Goal: Task Accomplishment & Management: Complete application form

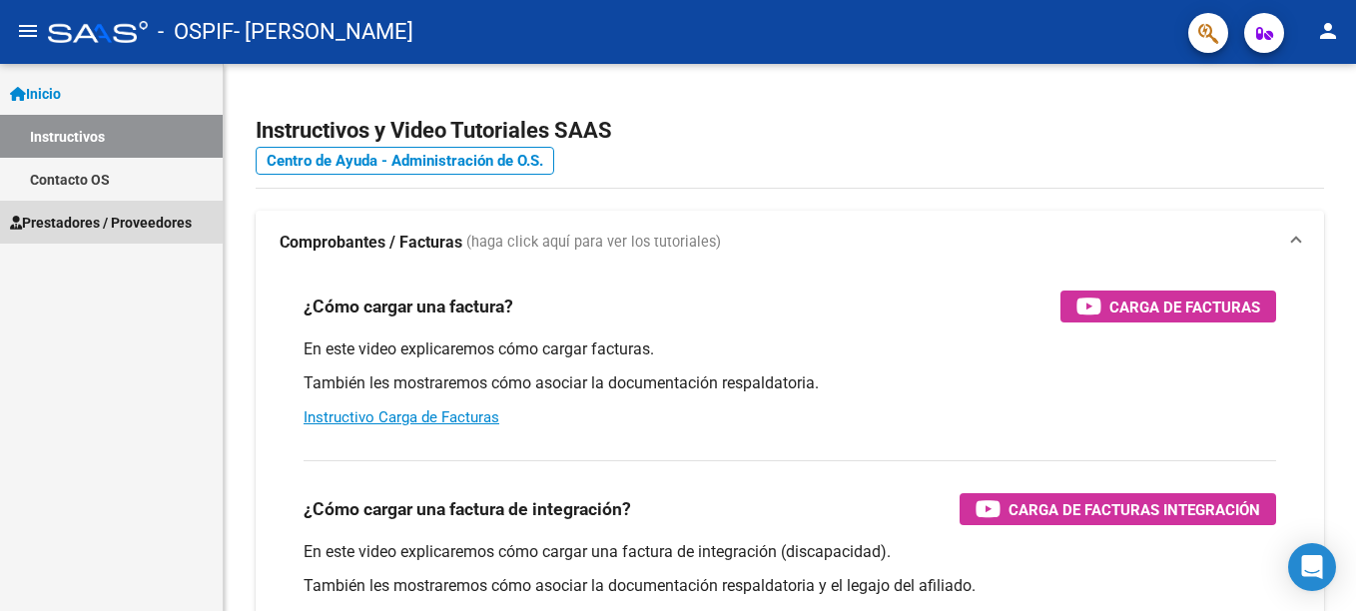
click at [102, 221] on span "Prestadores / Proveedores" at bounding box center [101, 223] width 182 height 22
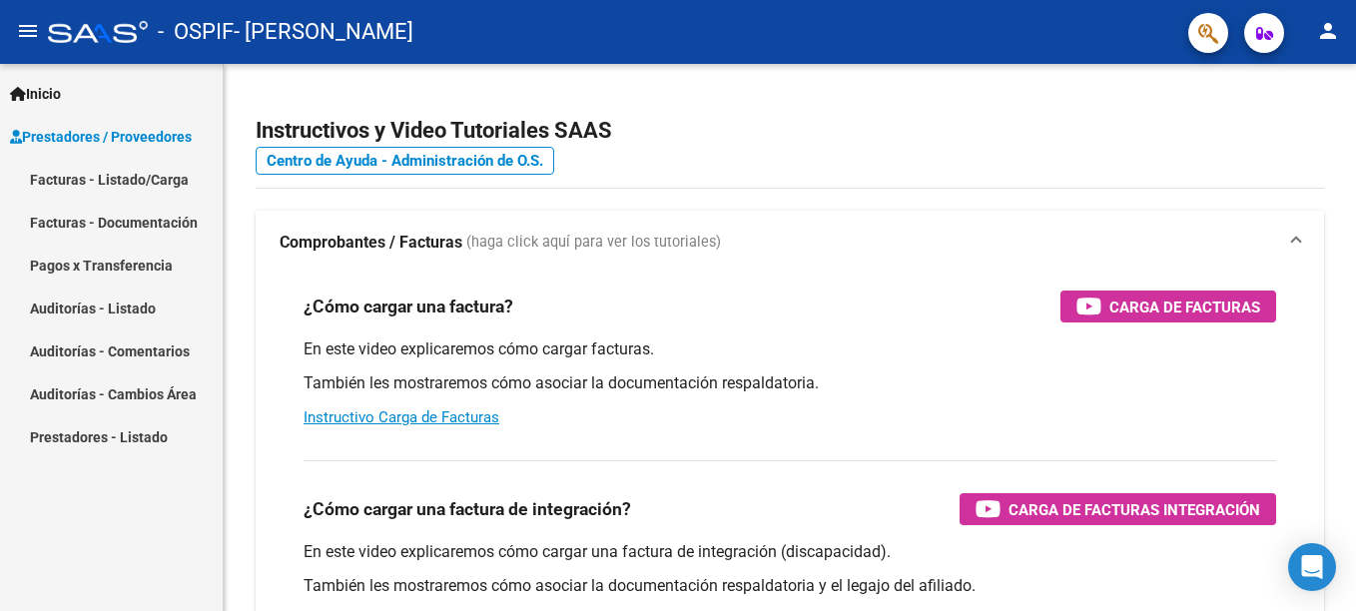
click at [114, 184] on link "Facturas - Listado/Carga" at bounding box center [111, 179] width 223 height 43
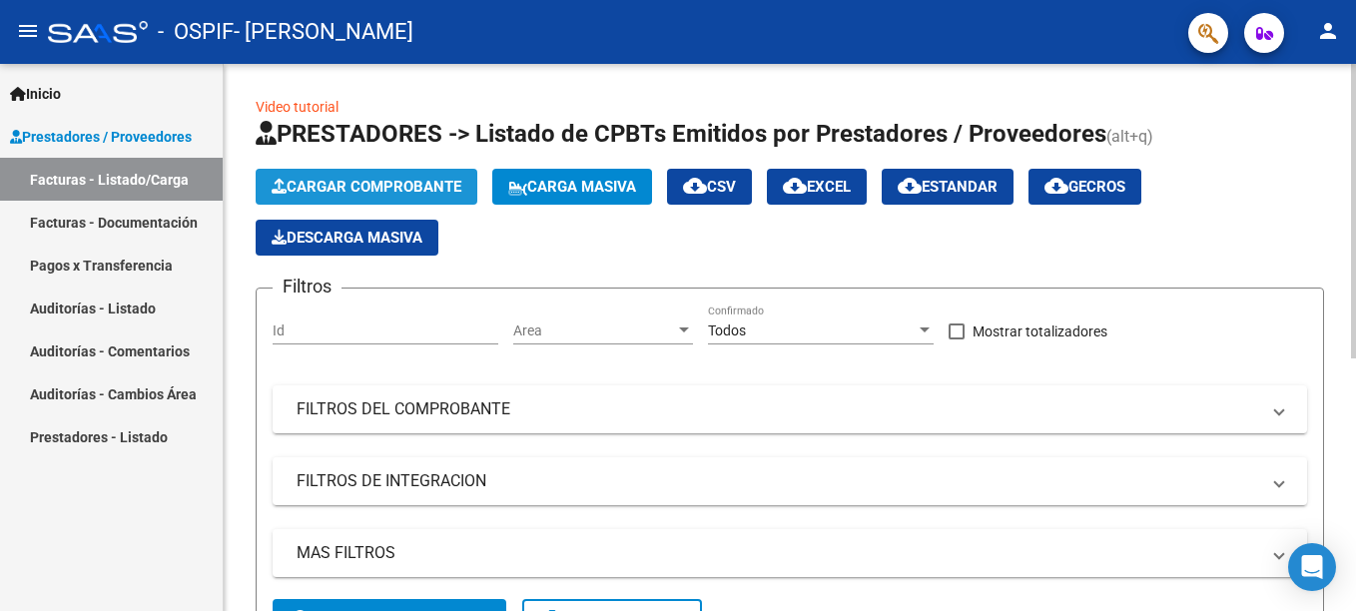
click at [438, 187] on span "Cargar Comprobante" at bounding box center [367, 187] width 190 height 18
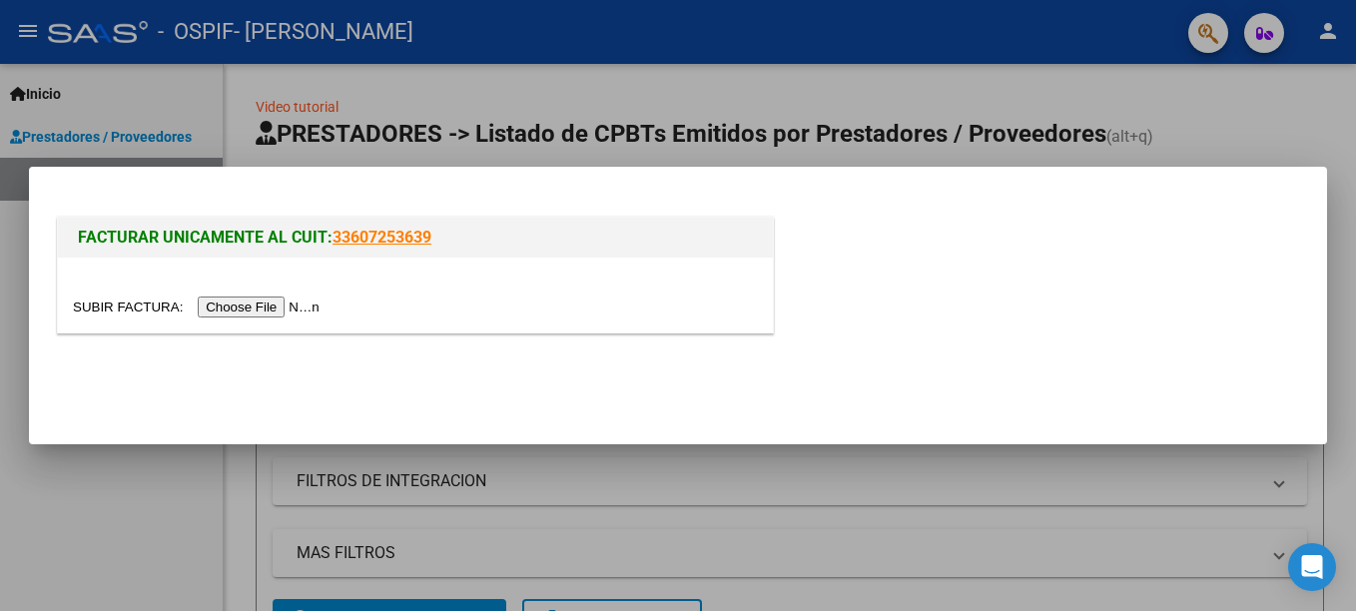
click at [278, 308] on input "file" at bounding box center [199, 307] width 253 height 21
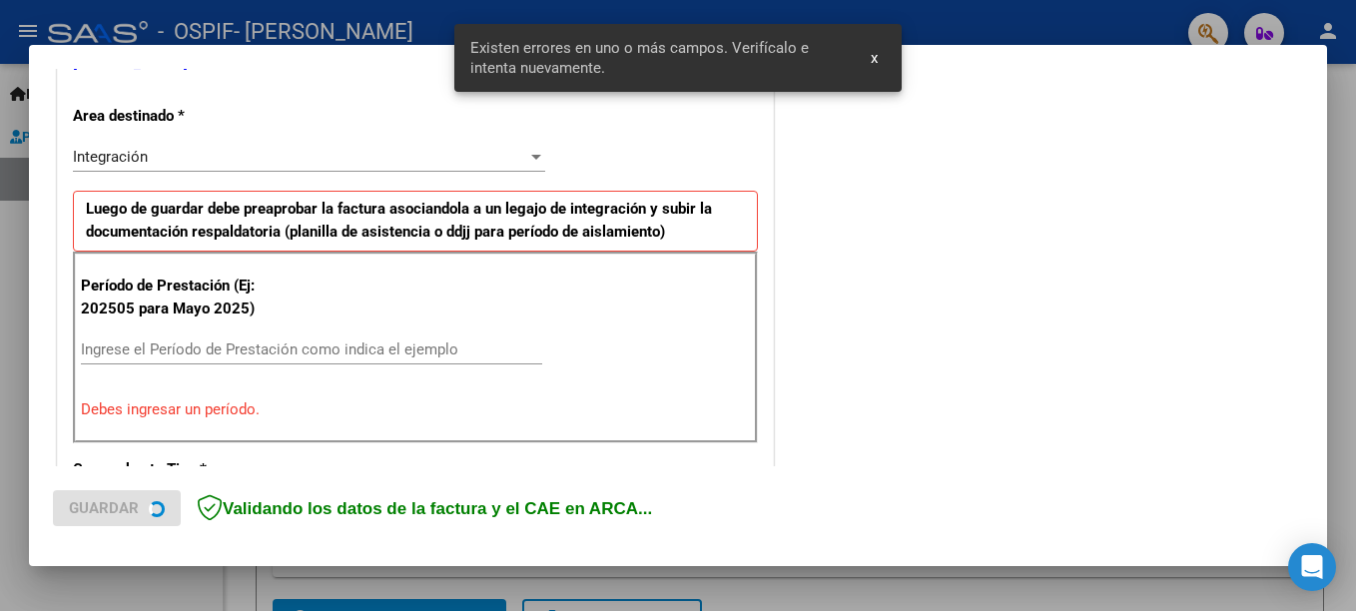
scroll to position [459, 0]
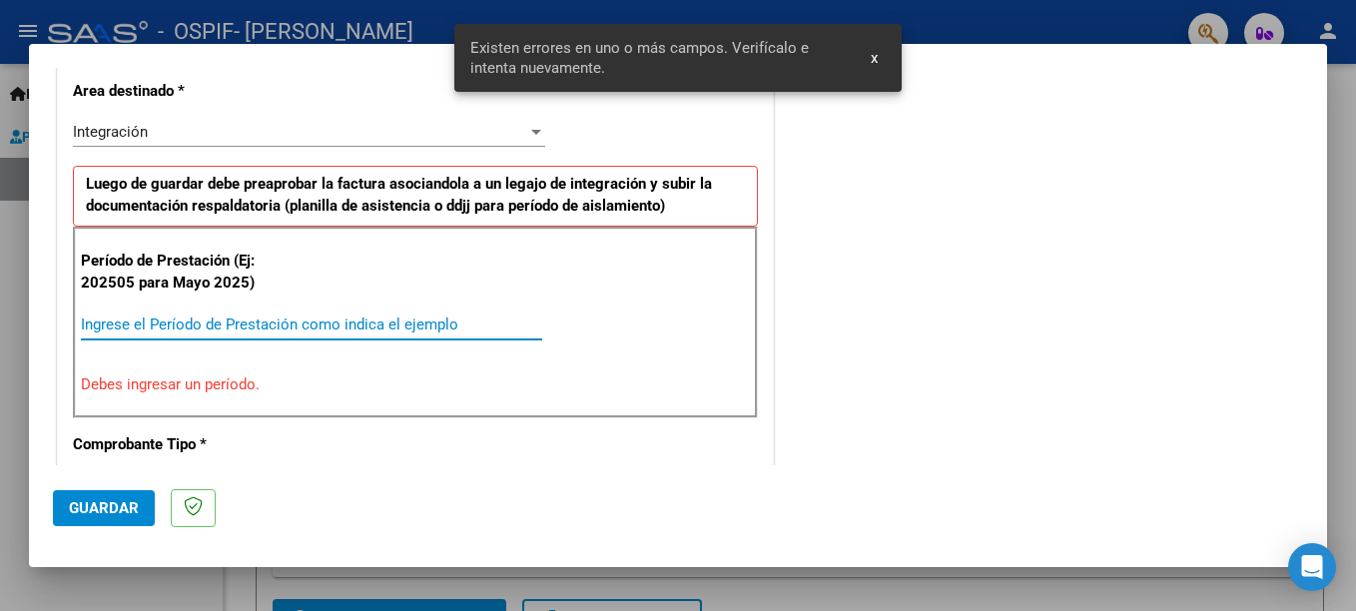
click at [218, 327] on input "Ingrese el Período de Prestación como indica el ejemplo" at bounding box center [311, 325] width 461 height 18
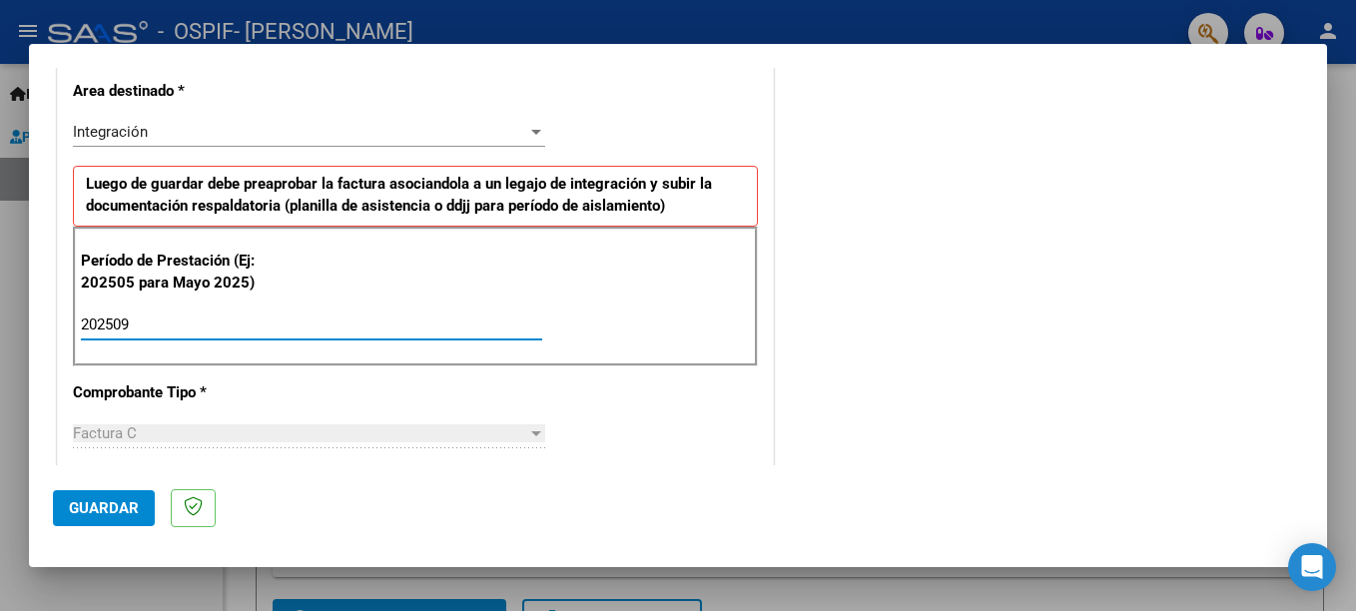
type input "202509"
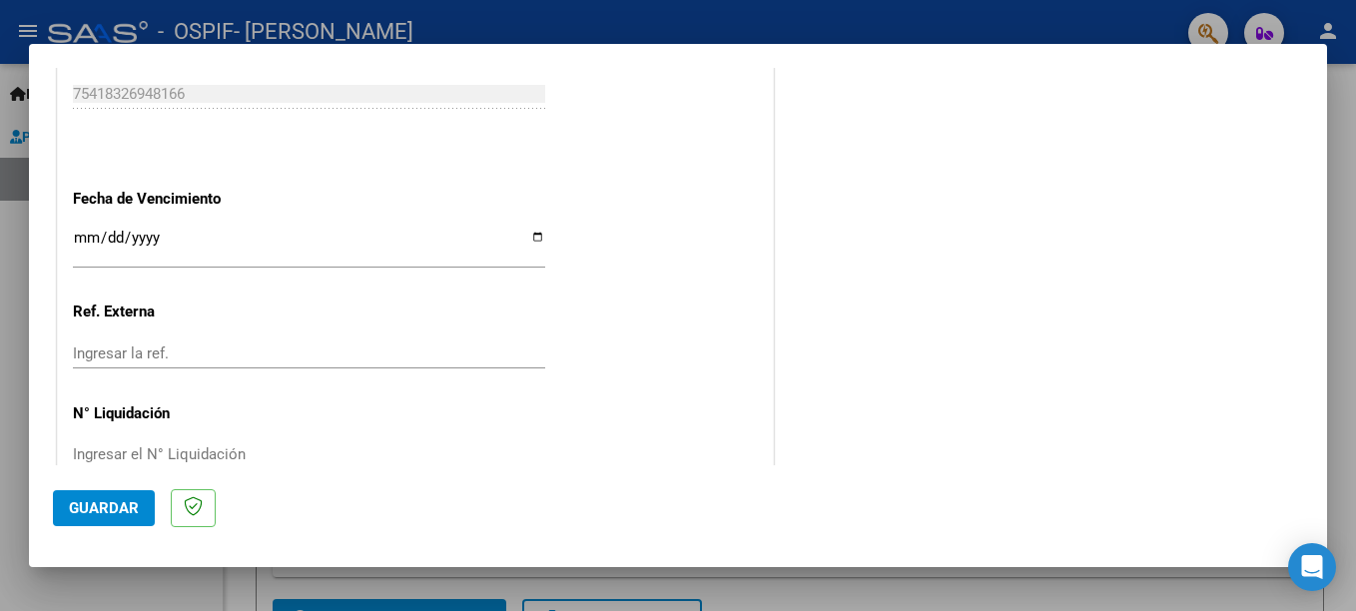
scroll to position [1360, 0]
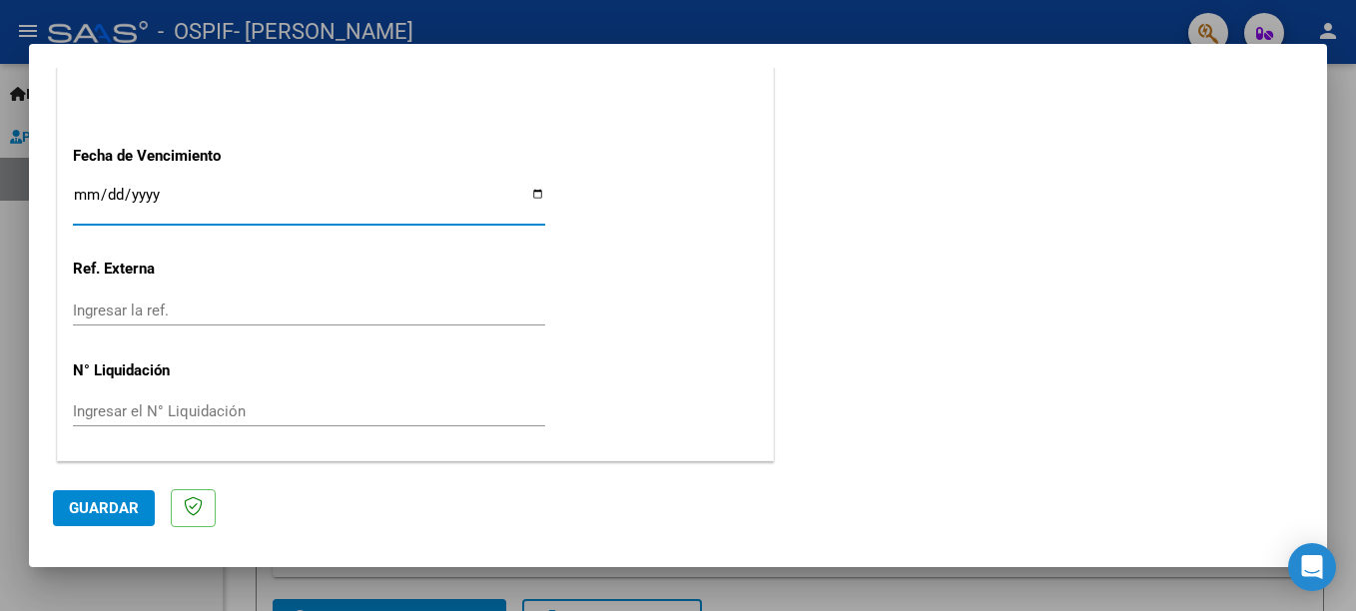
click at [535, 192] on input "Ingresar la fecha" at bounding box center [309, 203] width 472 height 32
type input "2025-10-19"
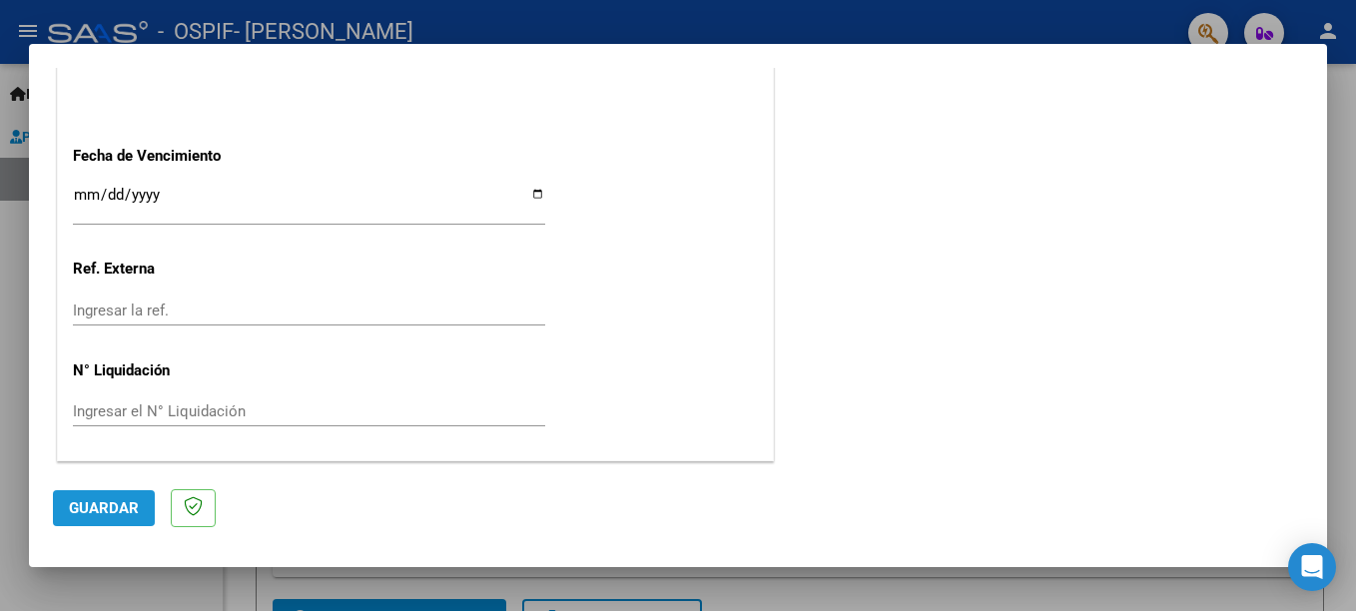
click at [96, 507] on span "Guardar" at bounding box center [104, 508] width 70 height 18
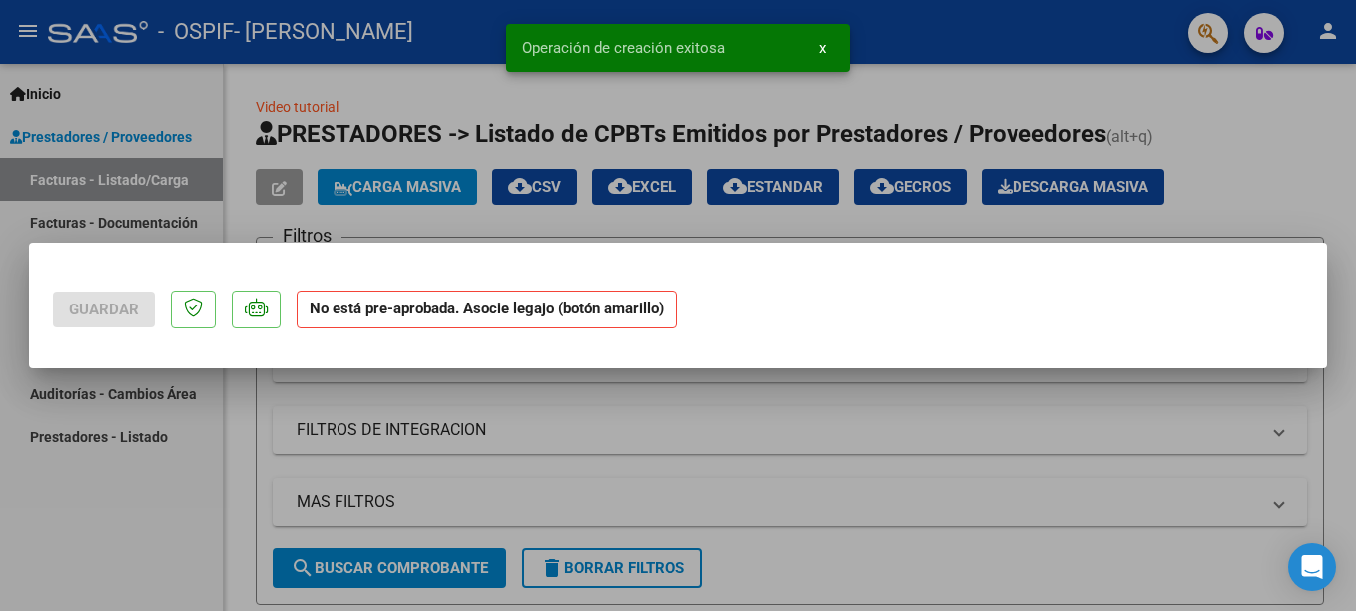
scroll to position [0, 0]
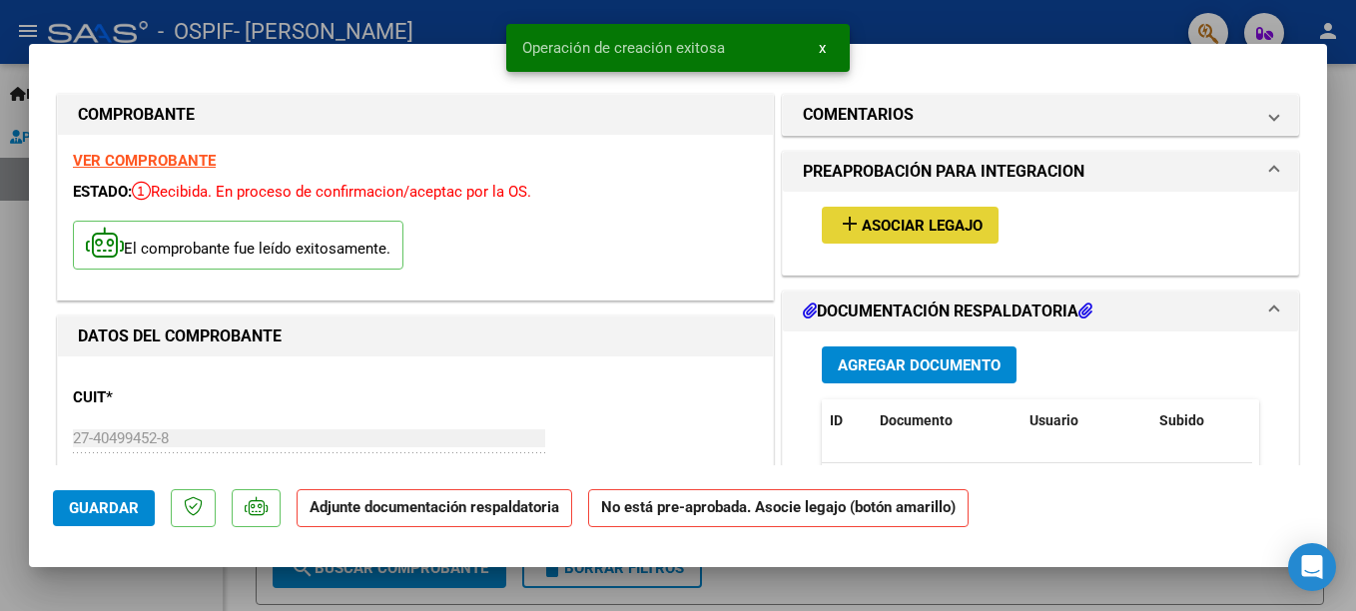
click at [852, 225] on mat-icon "add" at bounding box center [850, 224] width 24 height 24
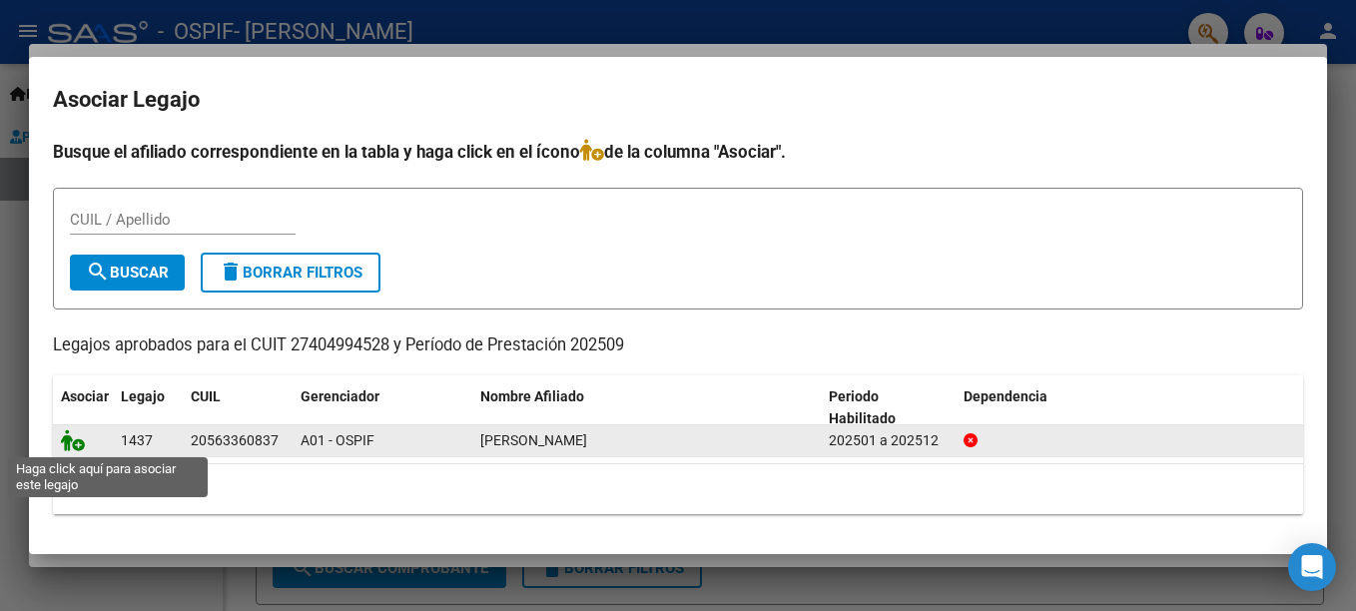
click at [79, 442] on icon at bounding box center [73, 440] width 24 height 22
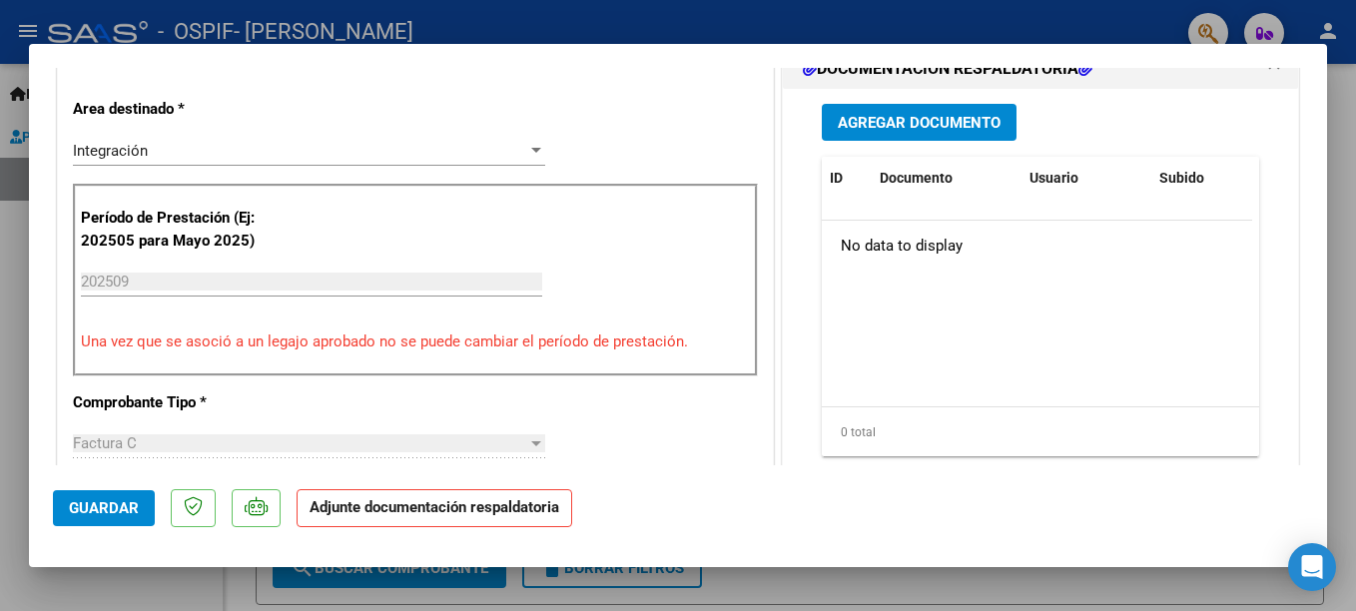
scroll to position [519, 0]
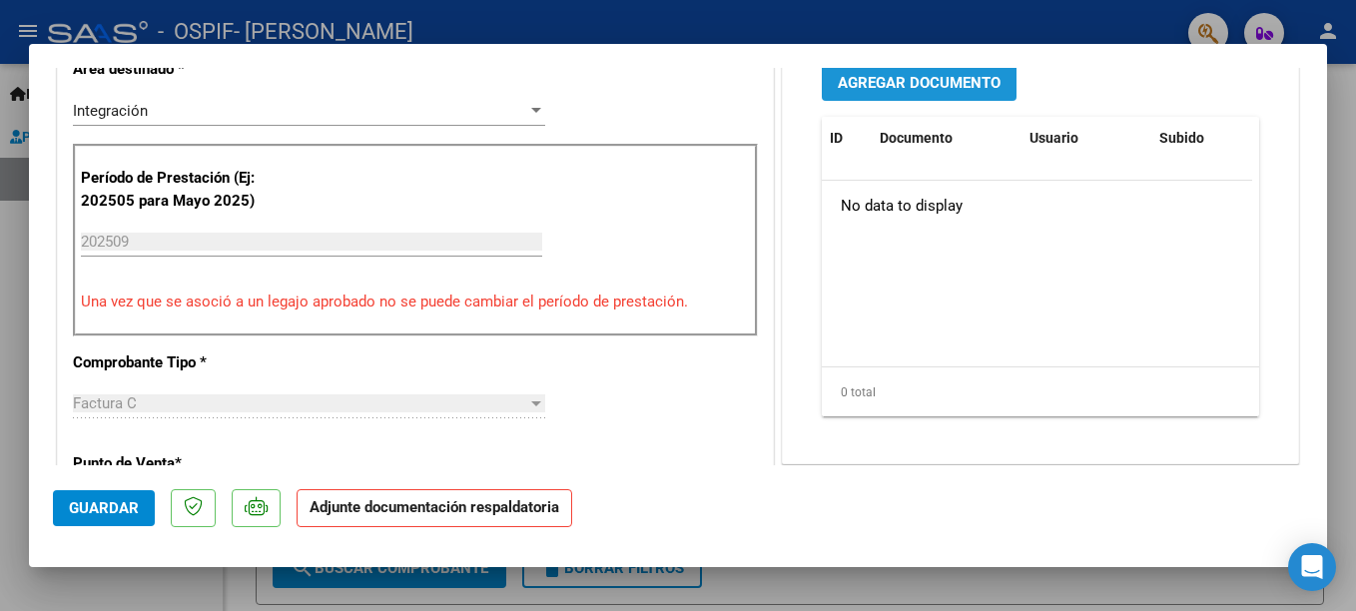
click at [894, 79] on span "Agregar Documento" at bounding box center [919, 83] width 163 height 18
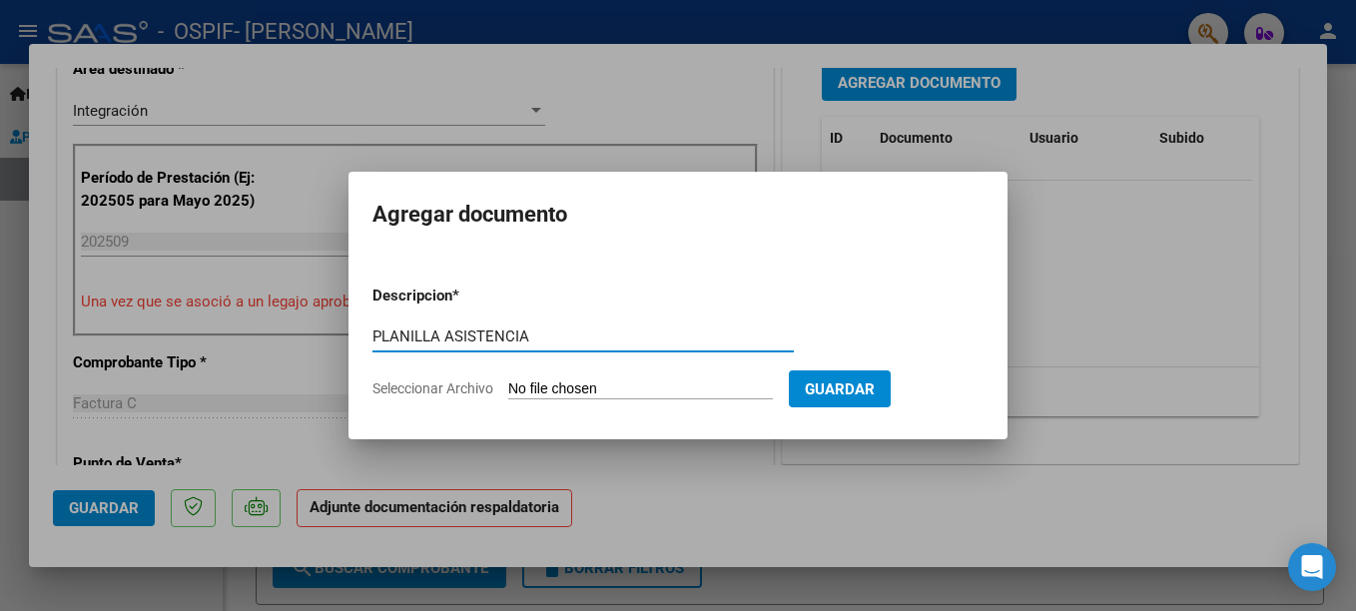
type input "PLANILLA ASISTENCIA"
click at [477, 389] on span "Seleccionar Archivo" at bounding box center [432, 388] width 121 height 16
click at [508, 389] on input "Seleccionar Archivo" at bounding box center [640, 389] width 265 height 19
type input "C:\fakepath\Vera Ciro Septiembre[1].pdf"
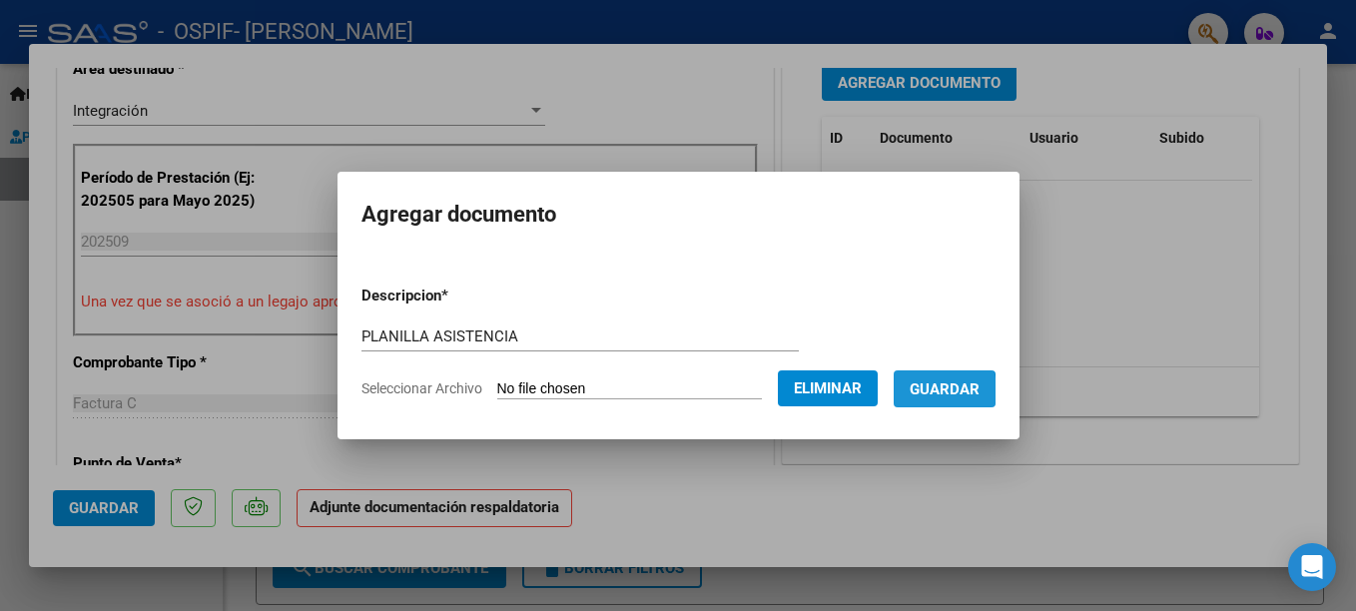
click at [963, 390] on span "Guardar" at bounding box center [945, 389] width 70 height 18
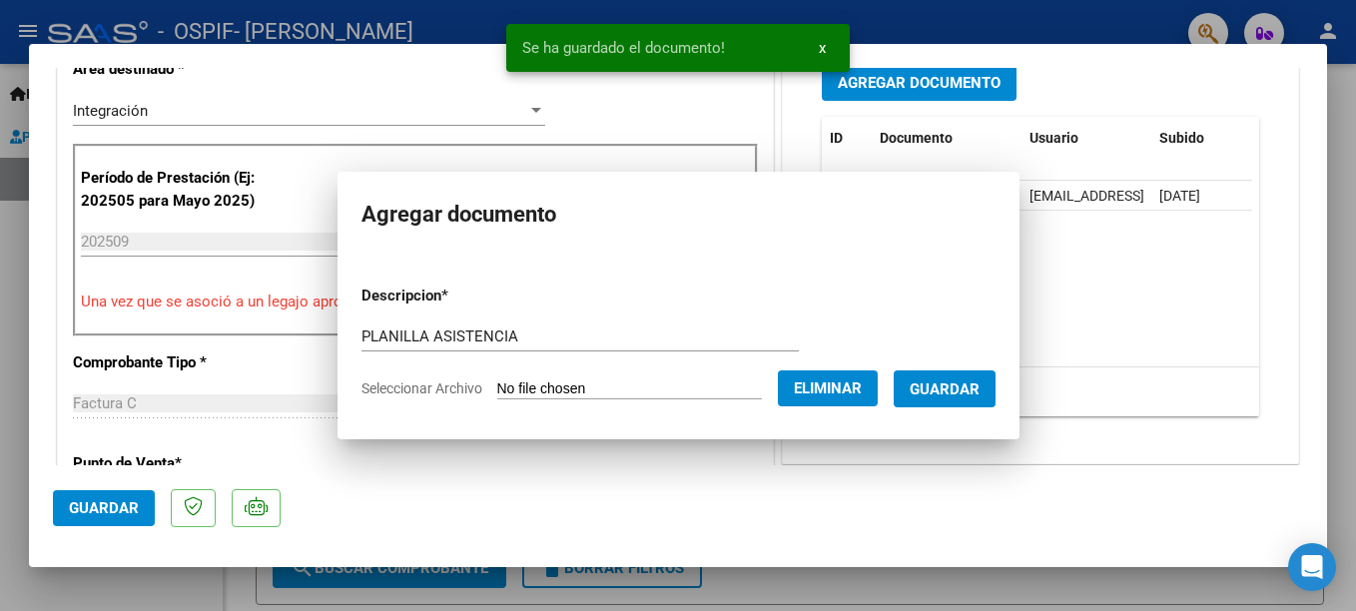
scroll to position [516, 0]
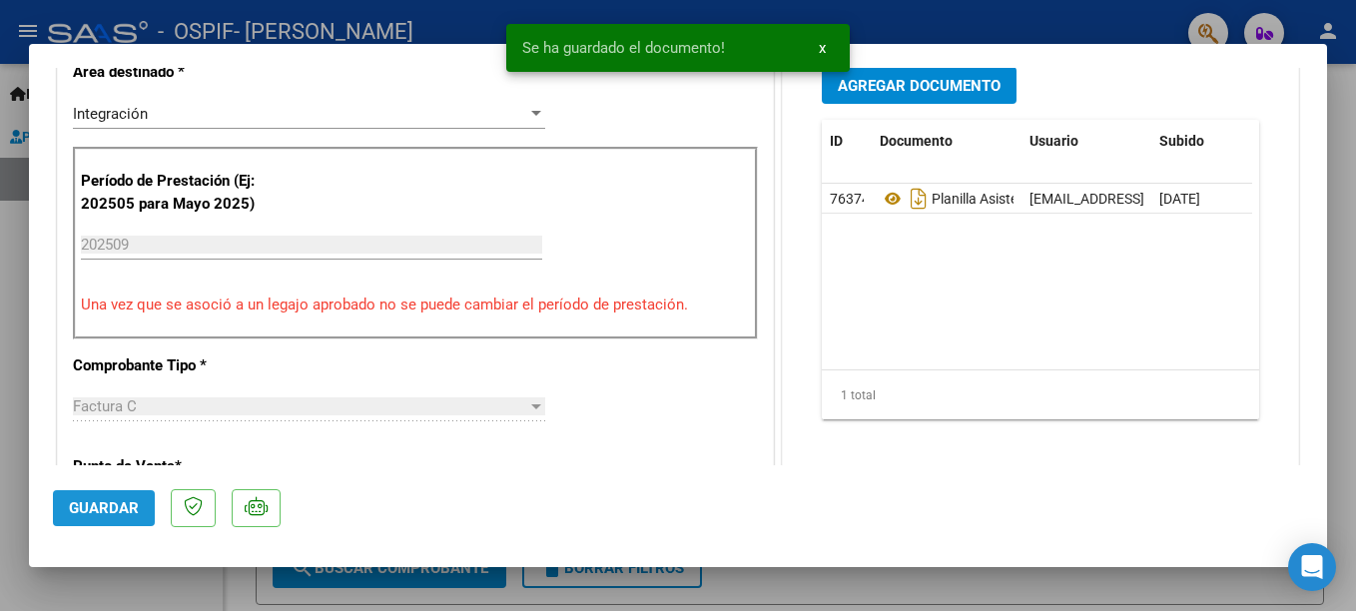
click at [114, 510] on span "Guardar" at bounding box center [104, 508] width 70 height 18
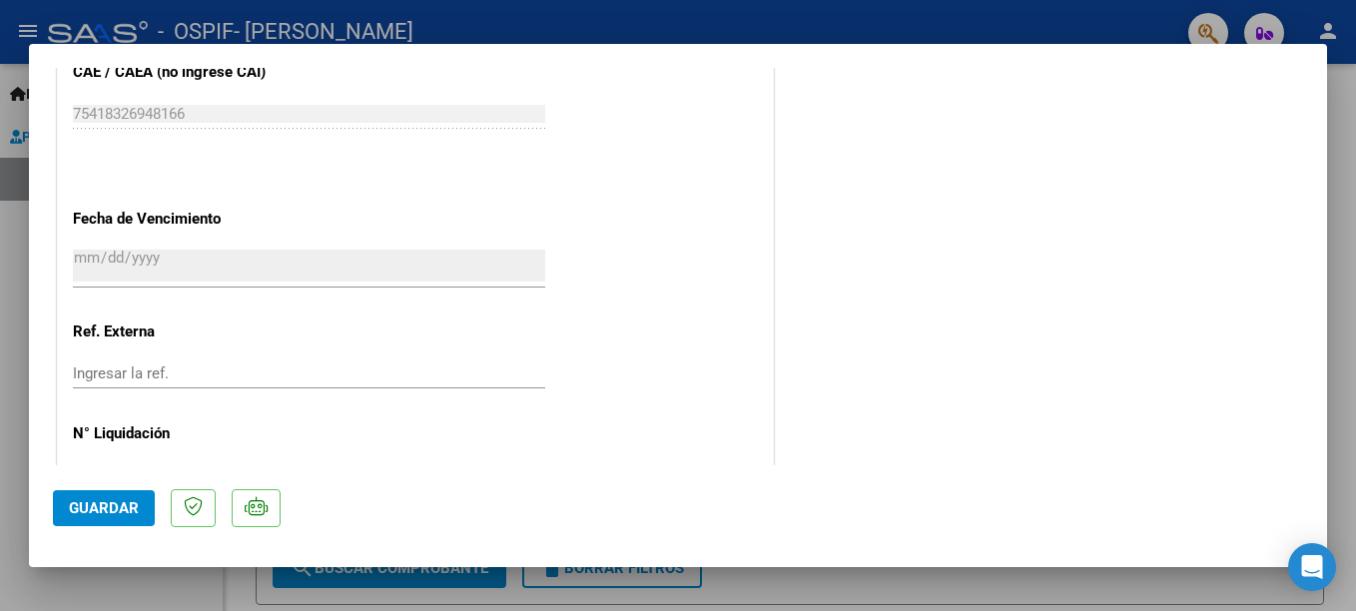
scroll to position [1385, 0]
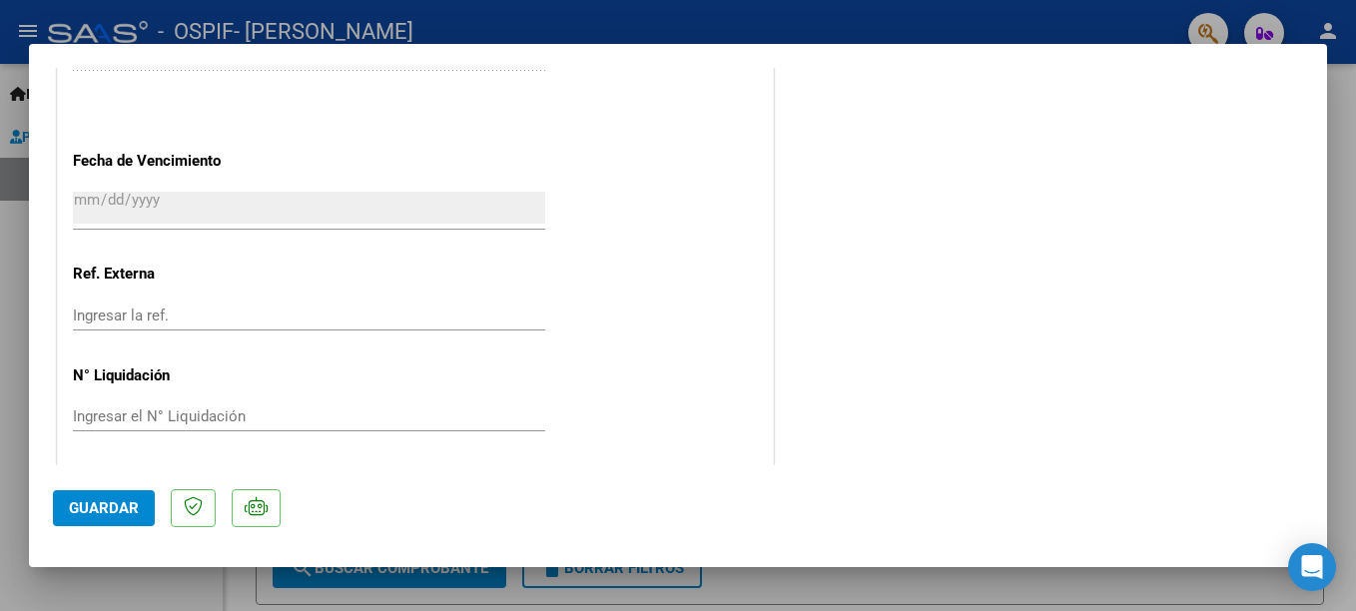
click at [1012, 591] on div at bounding box center [678, 305] width 1356 height 611
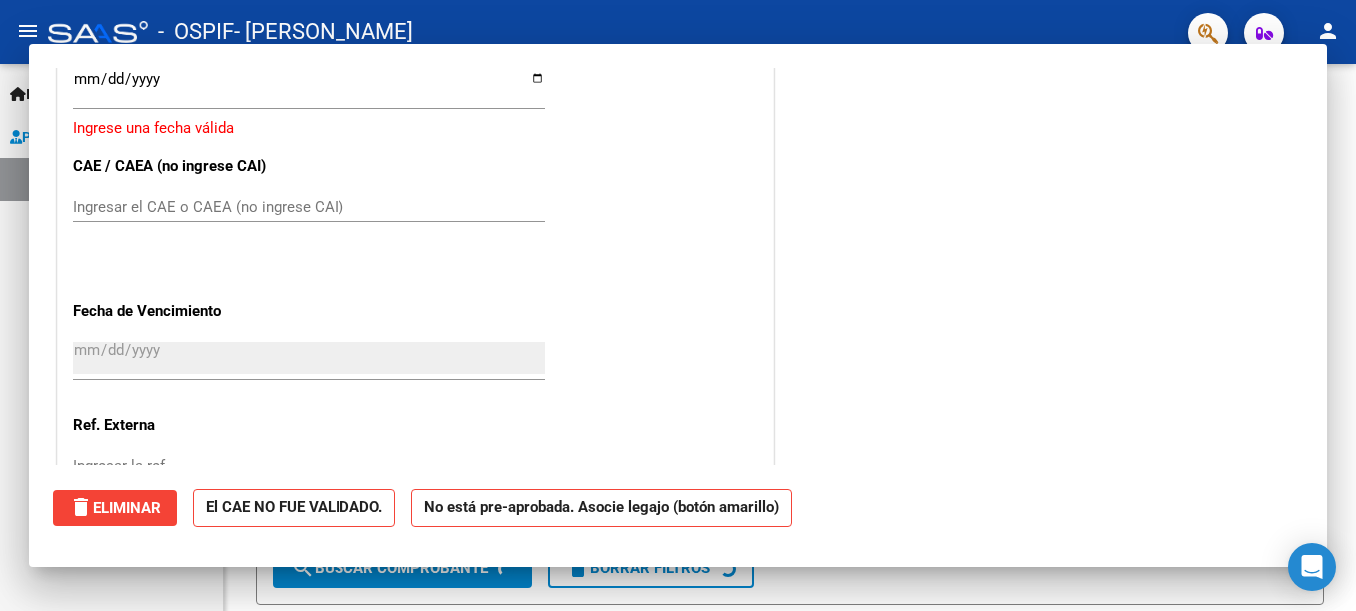
scroll to position [0, 0]
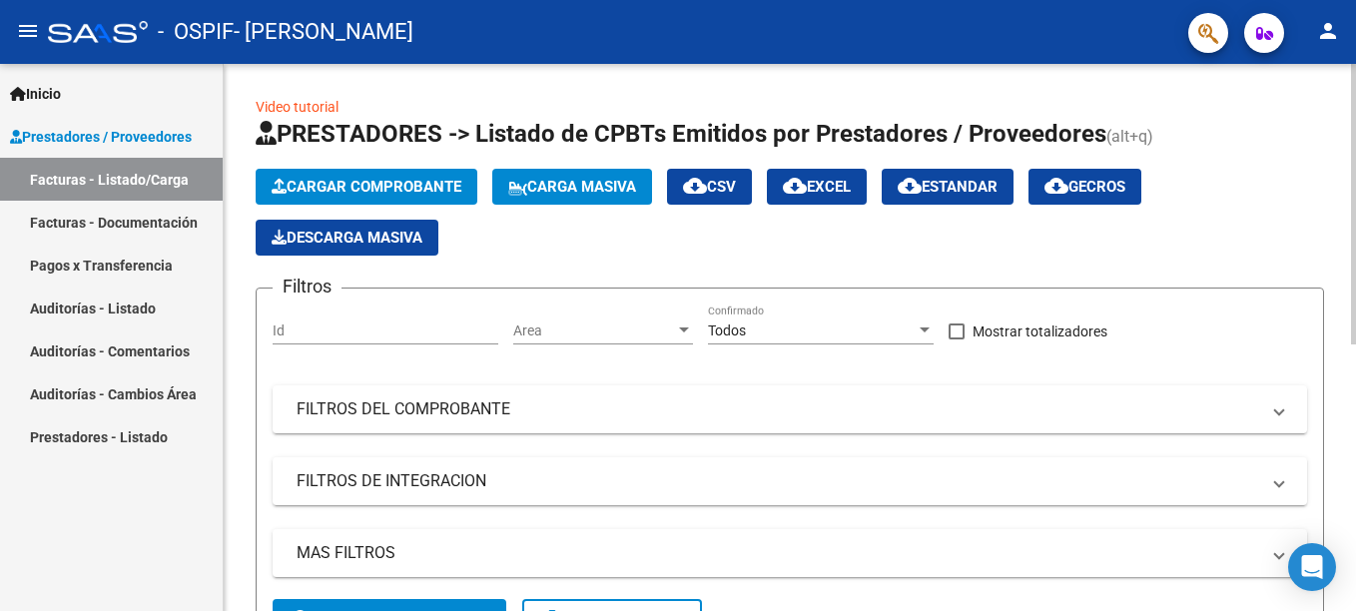
click at [1344, 582] on div "Video tutorial PRESTADORES -> Listado de CPBTs Emitidos por Prestadores / Prove…" at bounding box center [790, 589] width 1132 height 1051
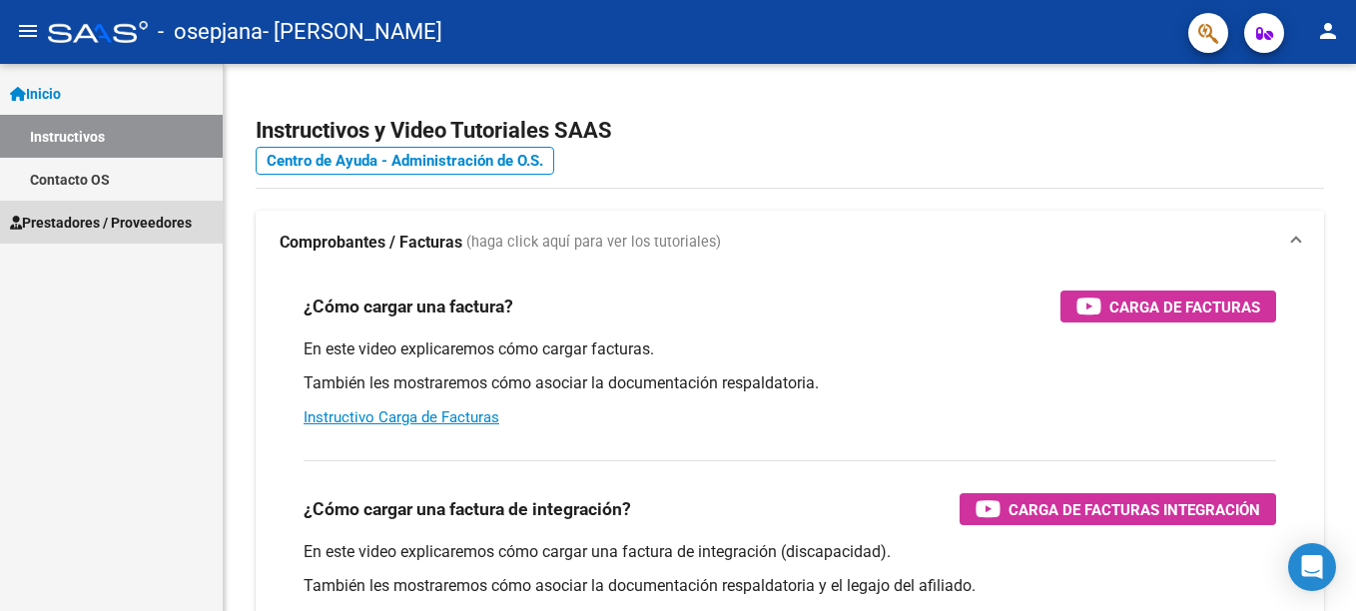
click at [134, 220] on span "Prestadores / Proveedores" at bounding box center [101, 223] width 182 height 22
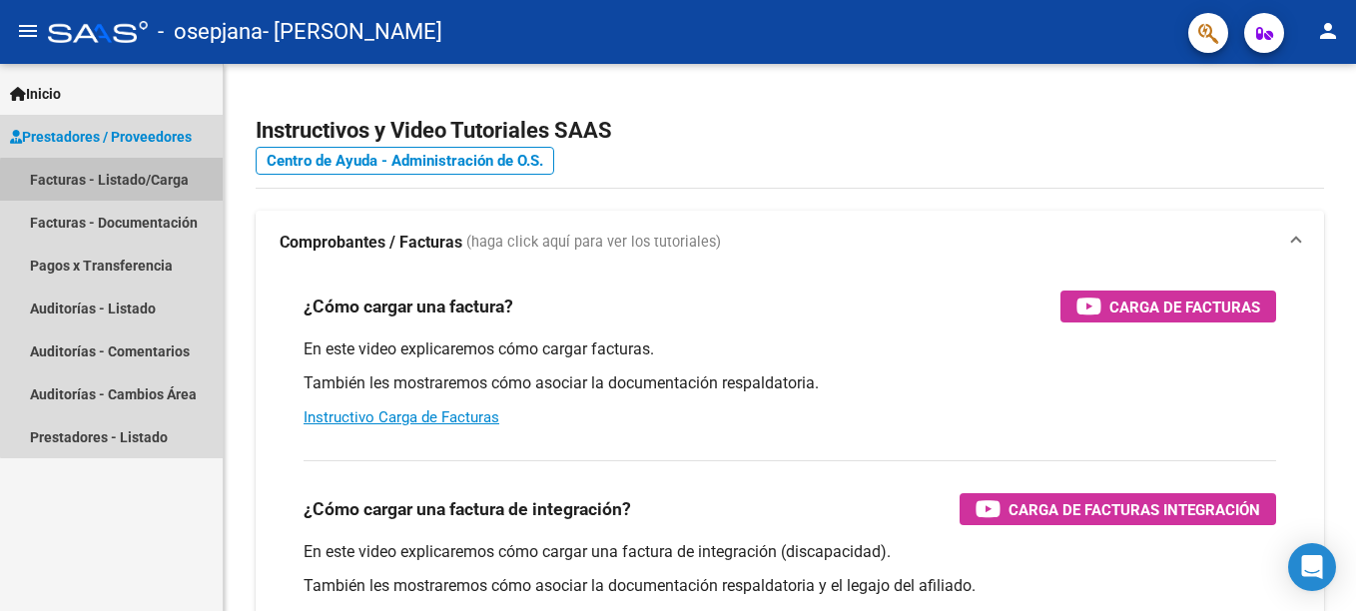
click at [121, 182] on link "Facturas - Listado/Carga" at bounding box center [111, 179] width 223 height 43
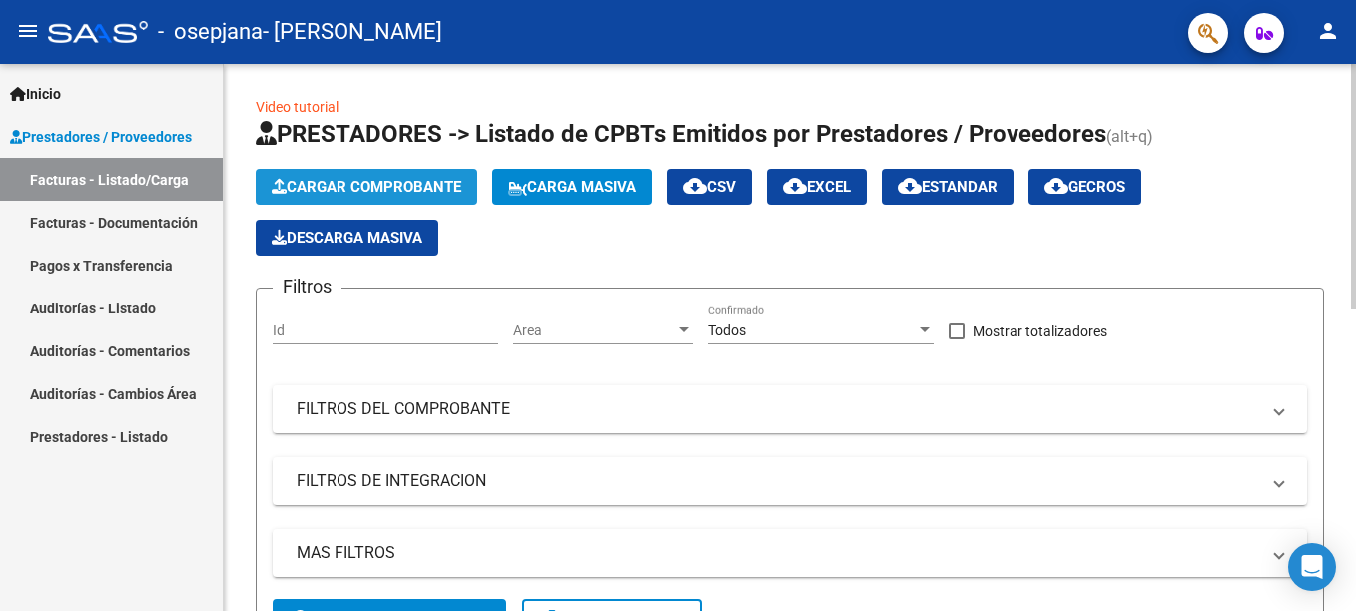
click at [286, 182] on icon "button" at bounding box center [279, 186] width 15 height 15
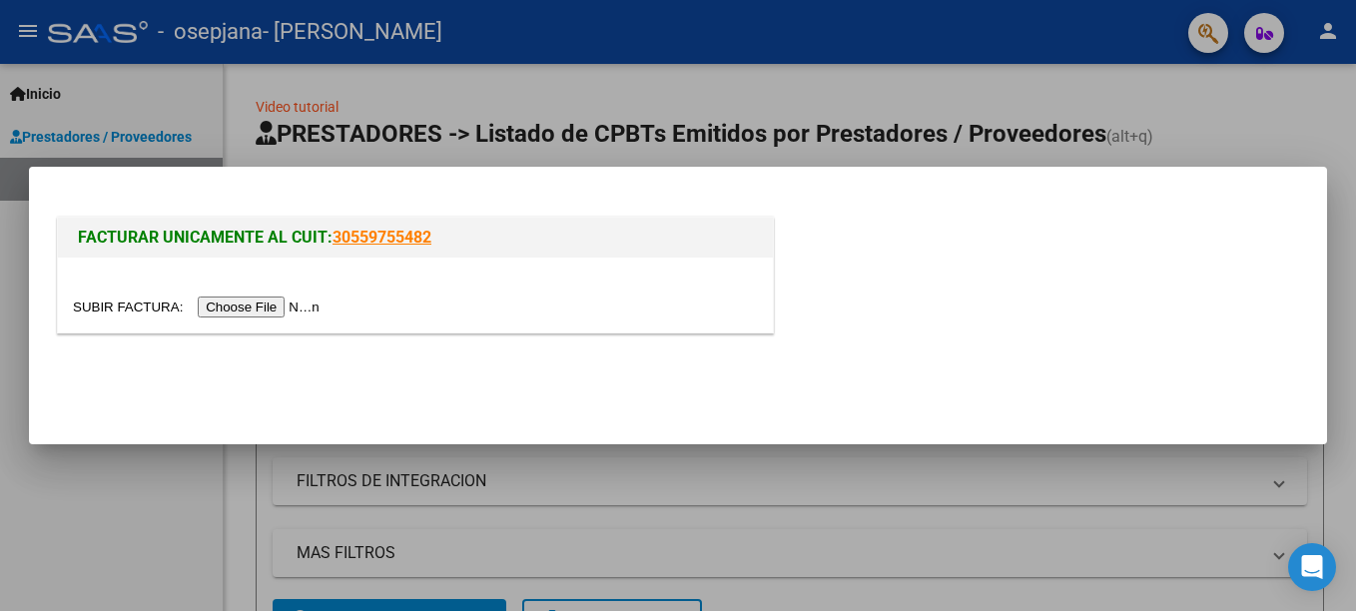
click at [248, 314] on input "file" at bounding box center [199, 307] width 253 height 21
click at [236, 307] on input "file" at bounding box center [199, 307] width 253 height 21
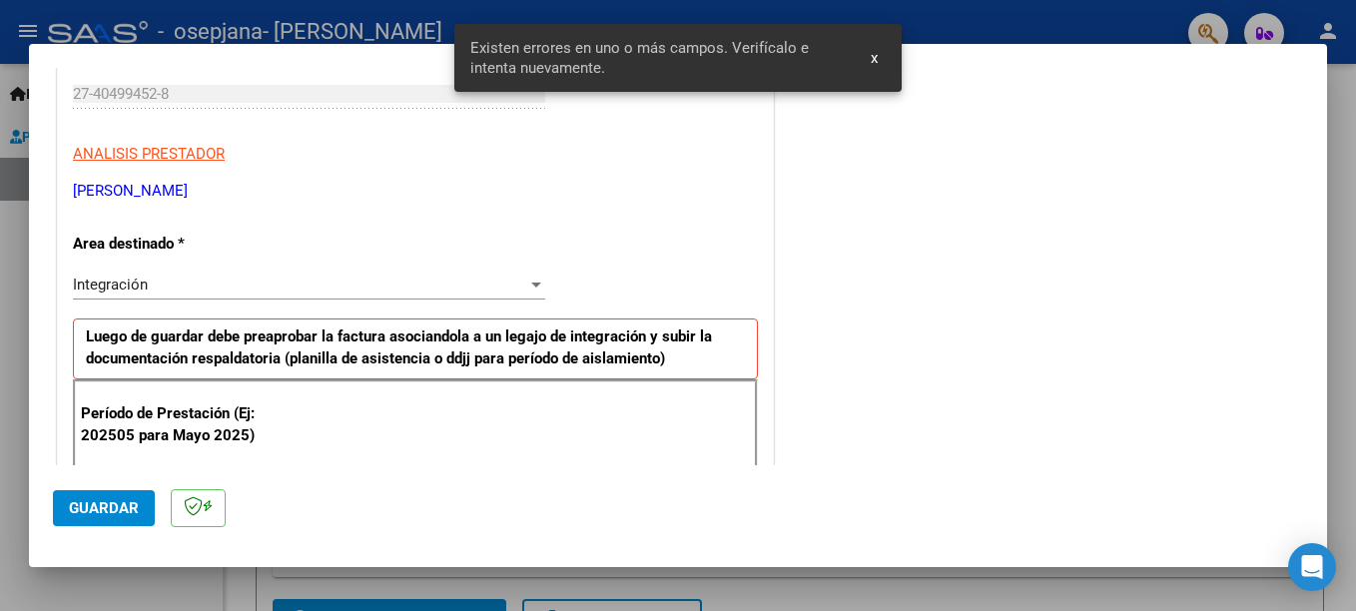
scroll to position [459, 0]
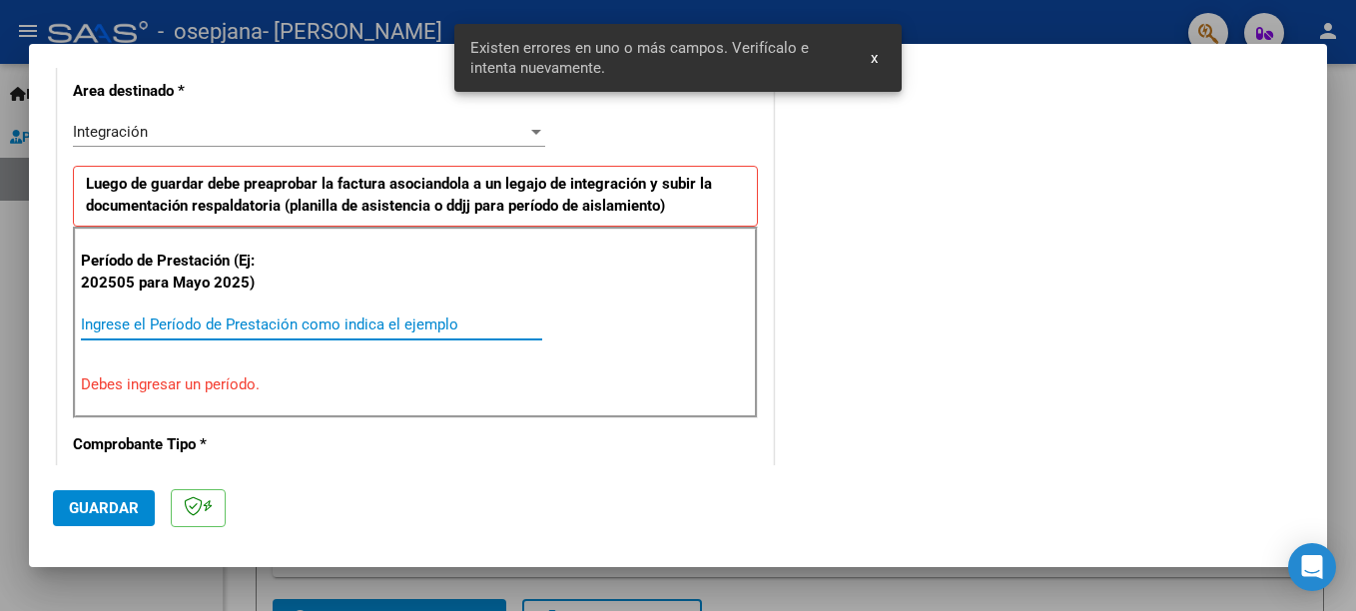
click at [130, 320] on input "Ingrese el Período de Prestación como indica el ejemplo" at bounding box center [311, 325] width 461 height 18
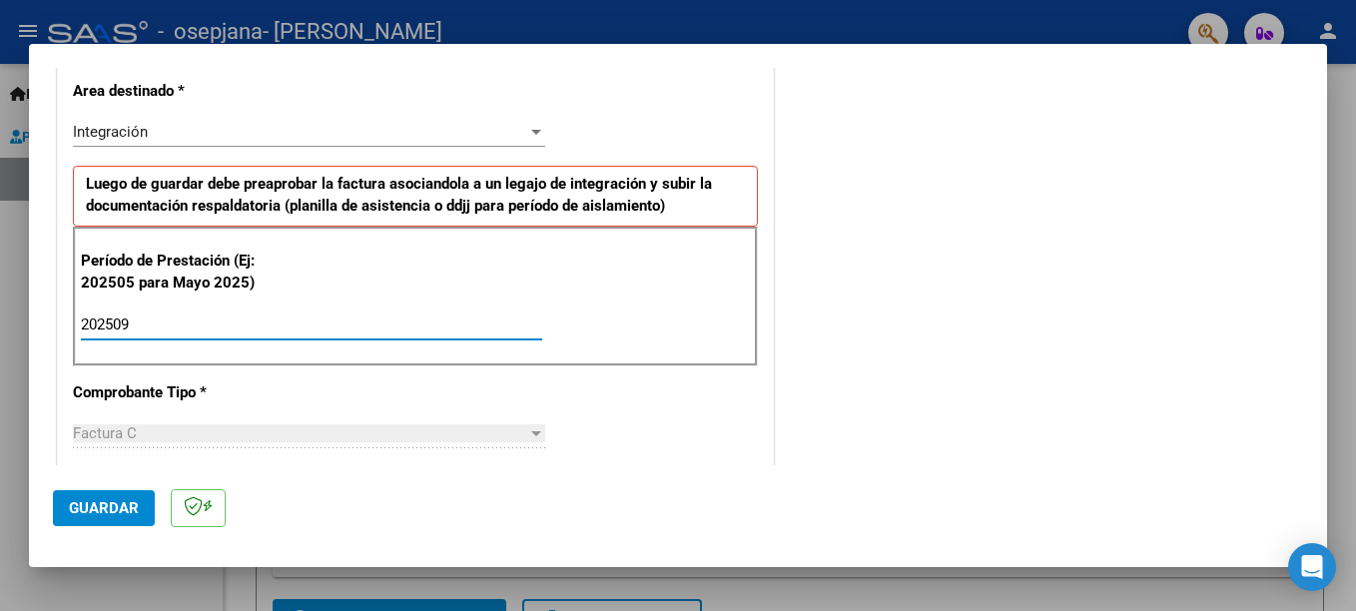
type input "202509"
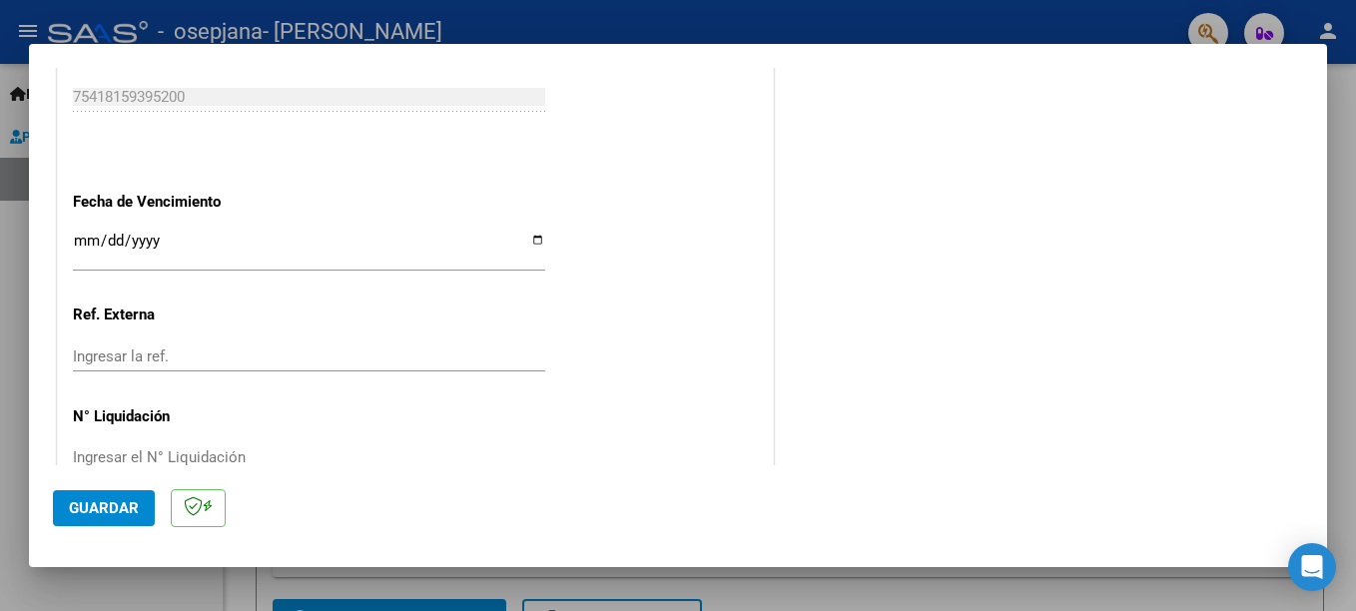
scroll to position [1354, 0]
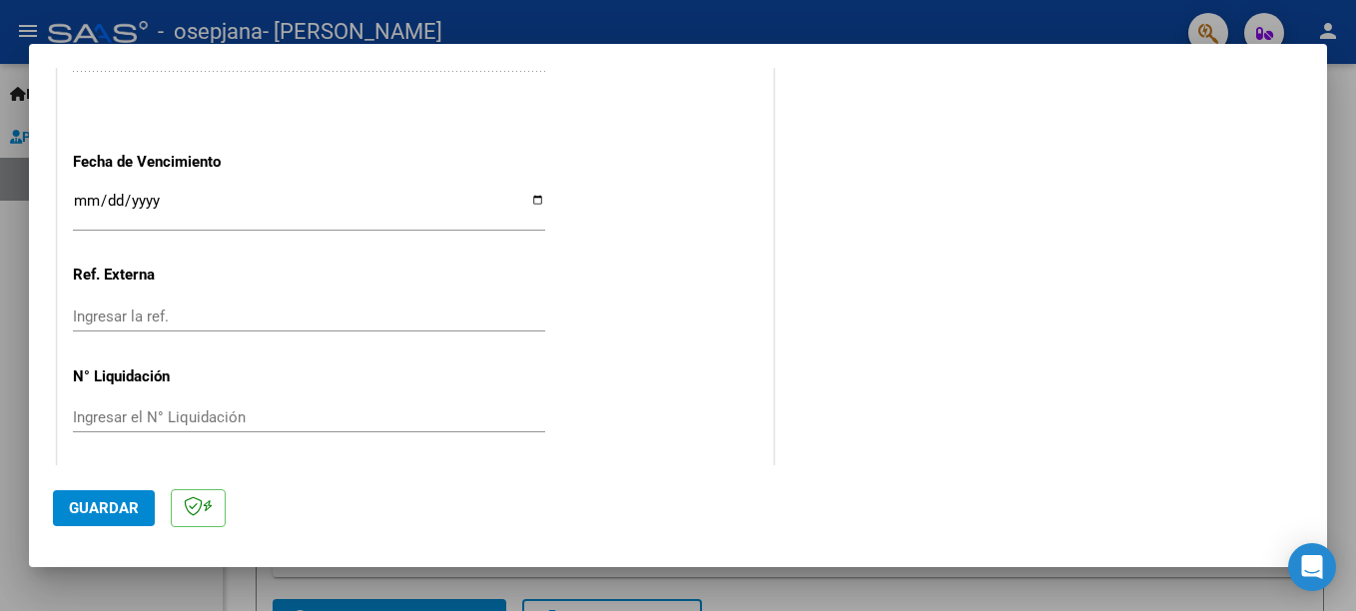
click at [530, 202] on input "Ingresar la fecha" at bounding box center [309, 209] width 472 height 32
type input "[DATE]"
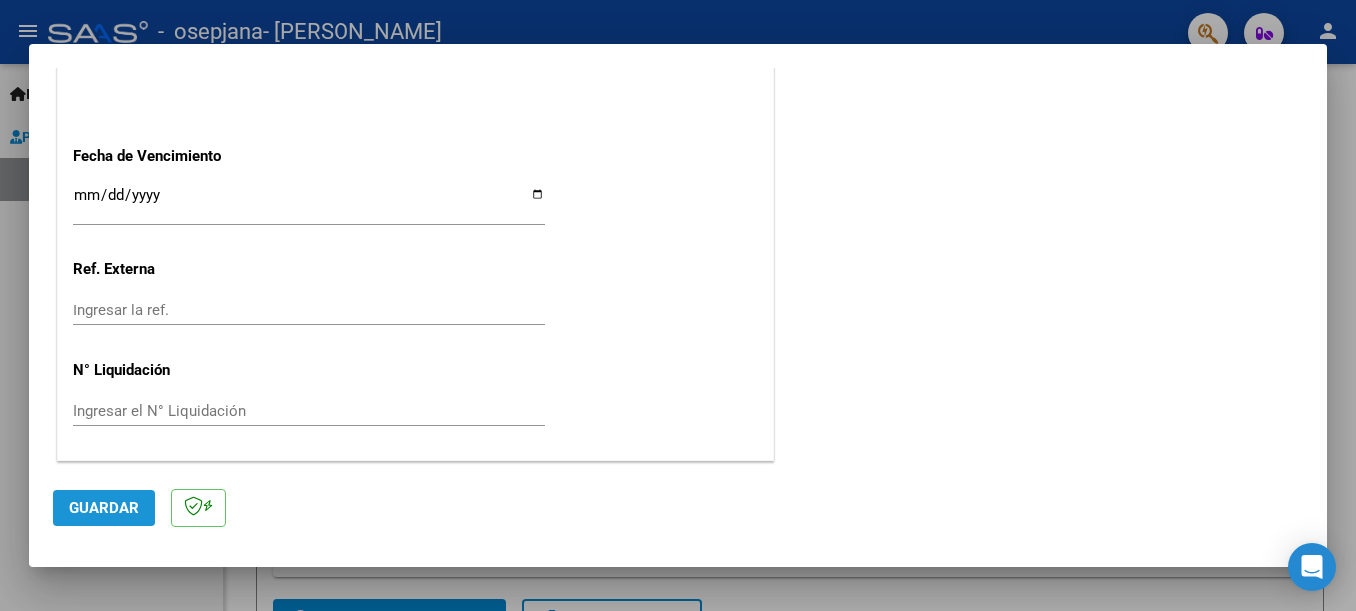
click at [92, 502] on span "Guardar" at bounding box center [104, 508] width 70 height 18
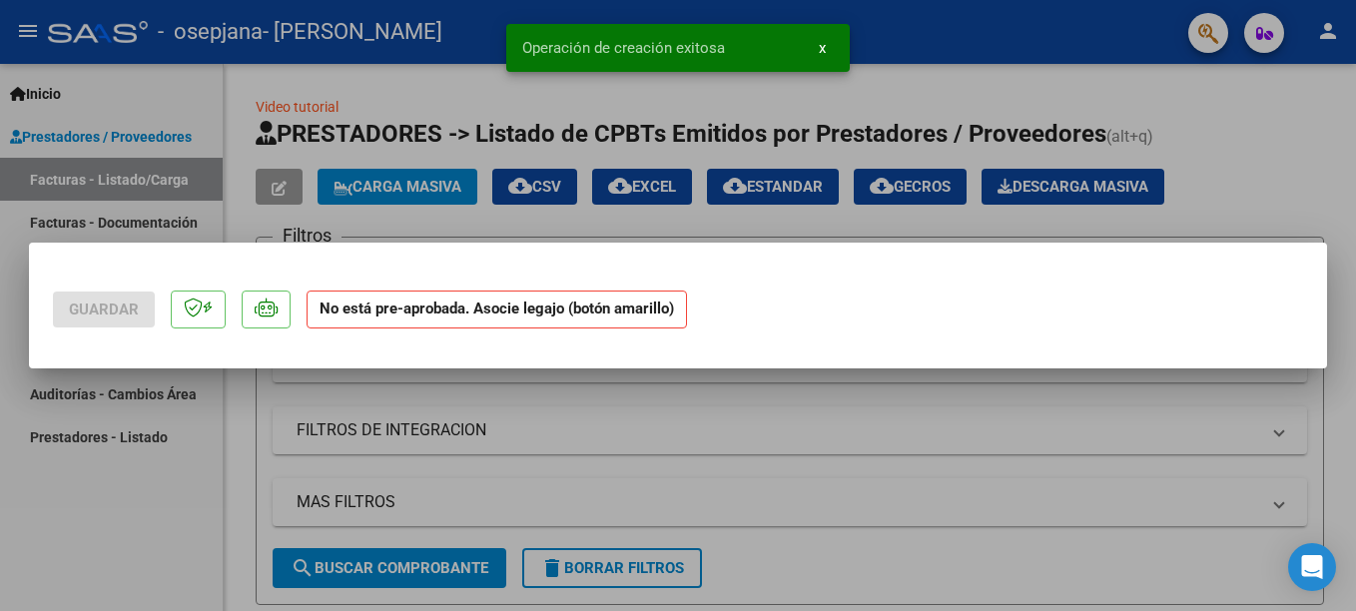
scroll to position [0, 0]
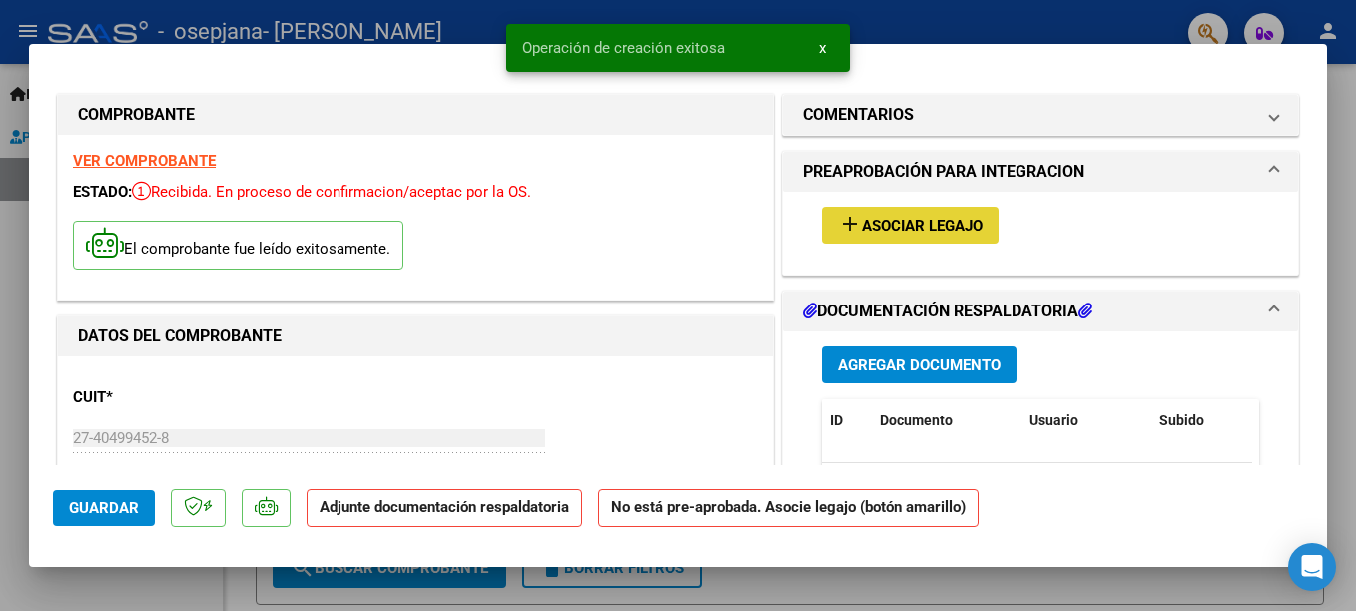
click at [843, 226] on mat-icon "add" at bounding box center [850, 224] width 24 height 24
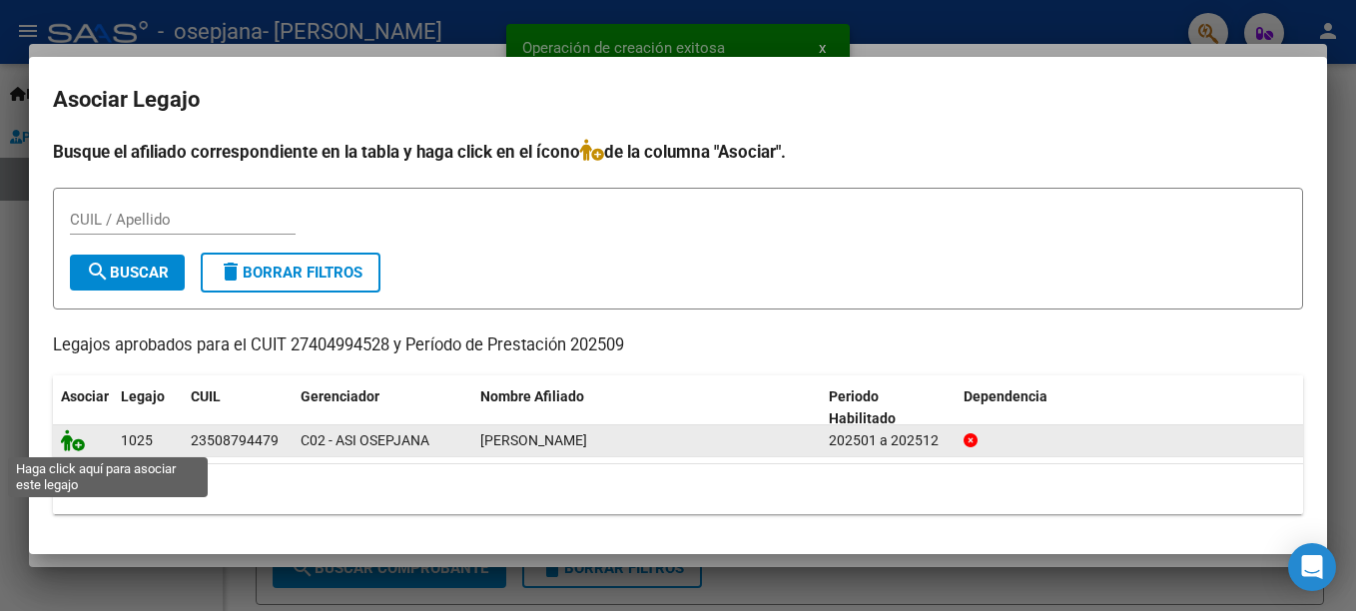
click at [73, 439] on icon at bounding box center [73, 440] width 24 height 22
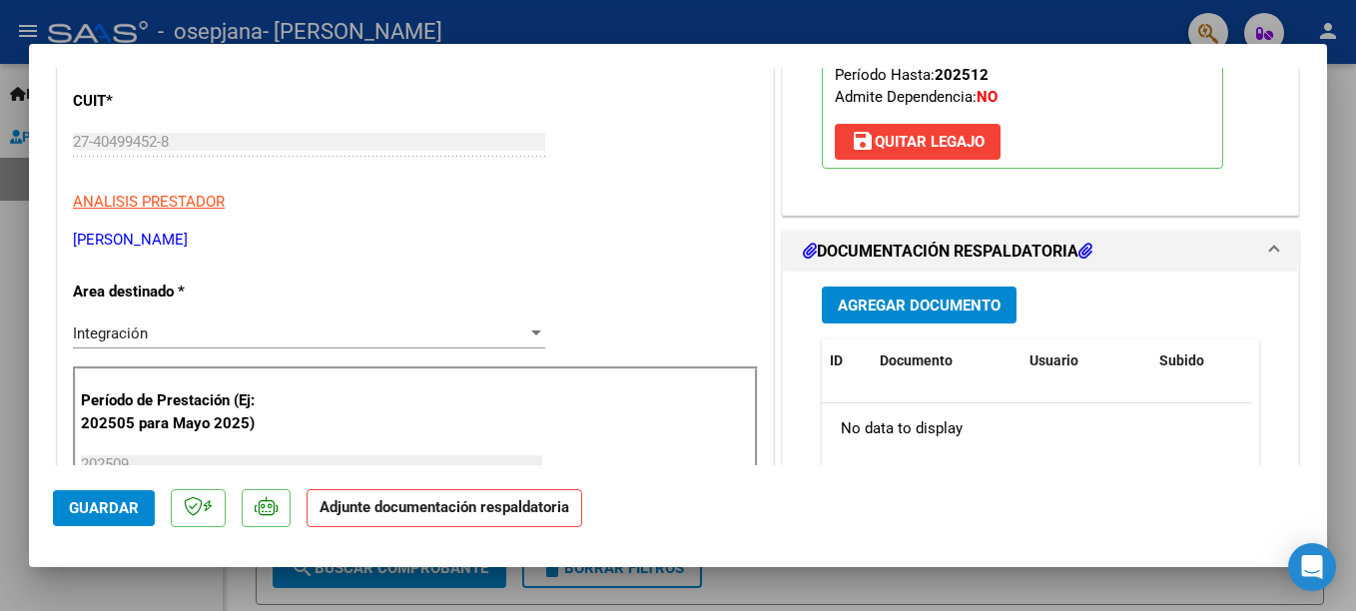
scroll to position [320, 0]
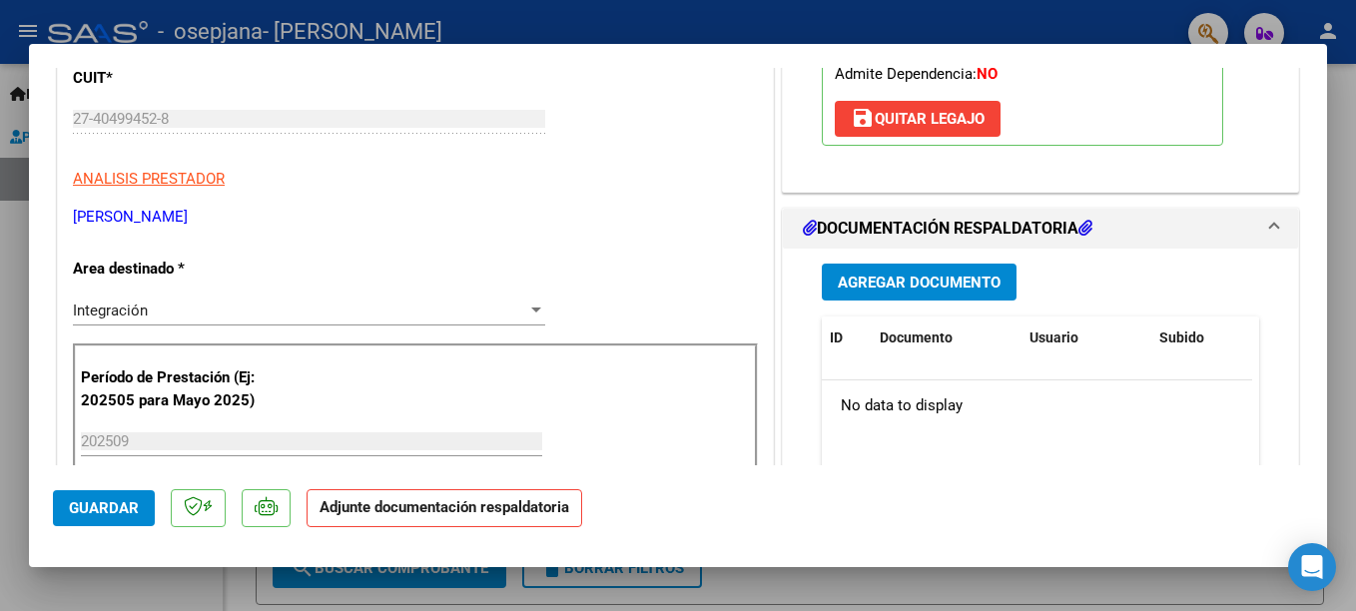
click at [884, 275] on span "Agregar Documento" at bounding box center [919, 283] width 163 height 18
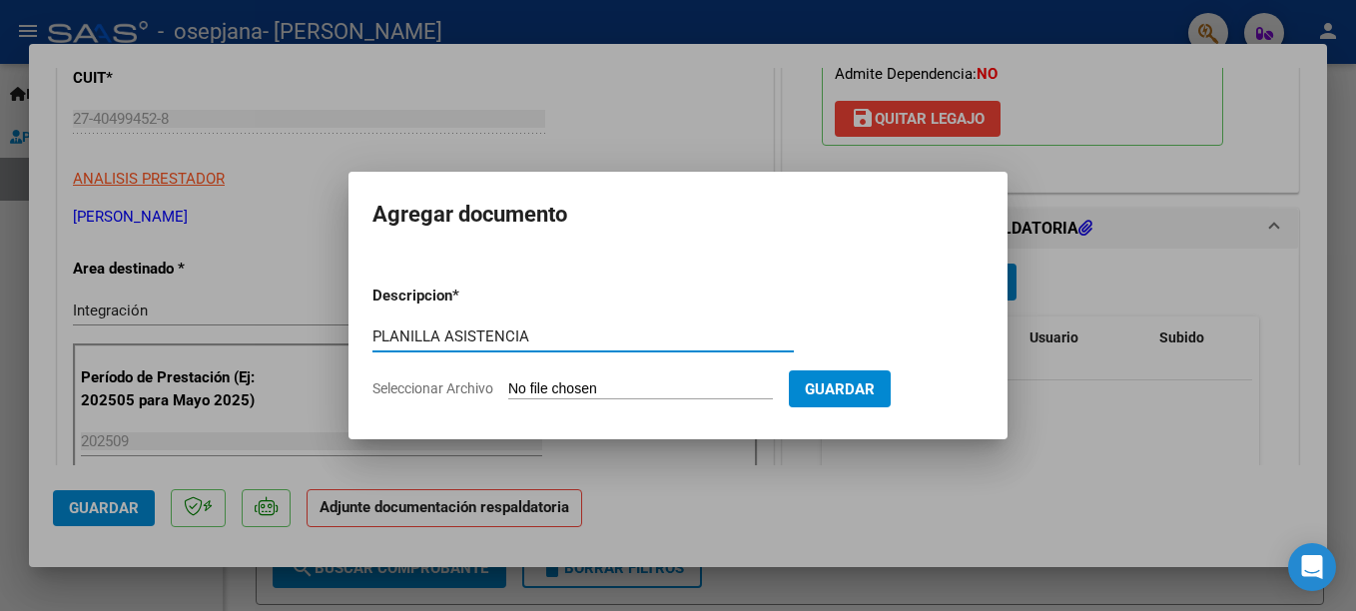
type input "PLANILLA ASISTENCIA"
click at [464, 387] on span "Seleccionar Archivo" at bounding box center [432, 388] width 121 height 16
click at [508, 387] on input "Seleccionar Archivo" at bounding box center [640, 389] width 265 height 19
type input "C:\fakepath\[PERSON_NAME] Septeimbre.pdf"
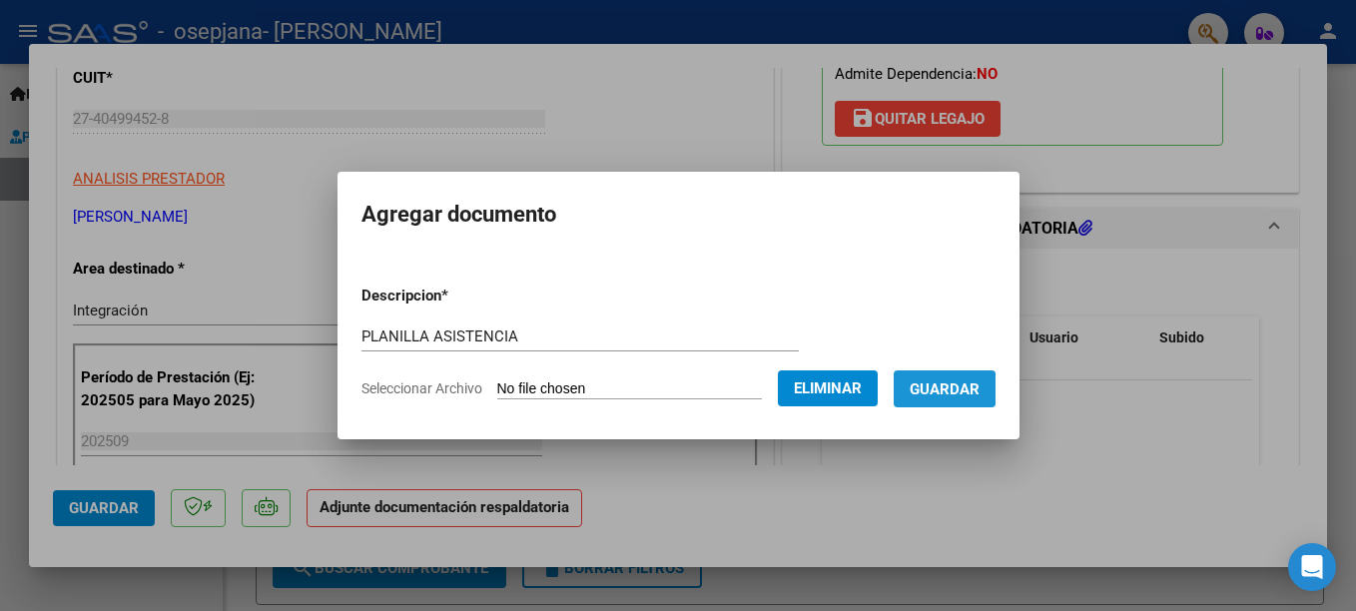
click at [949, 395] on span "Guardar" at bounding box center [945, 389] width 70 height 18
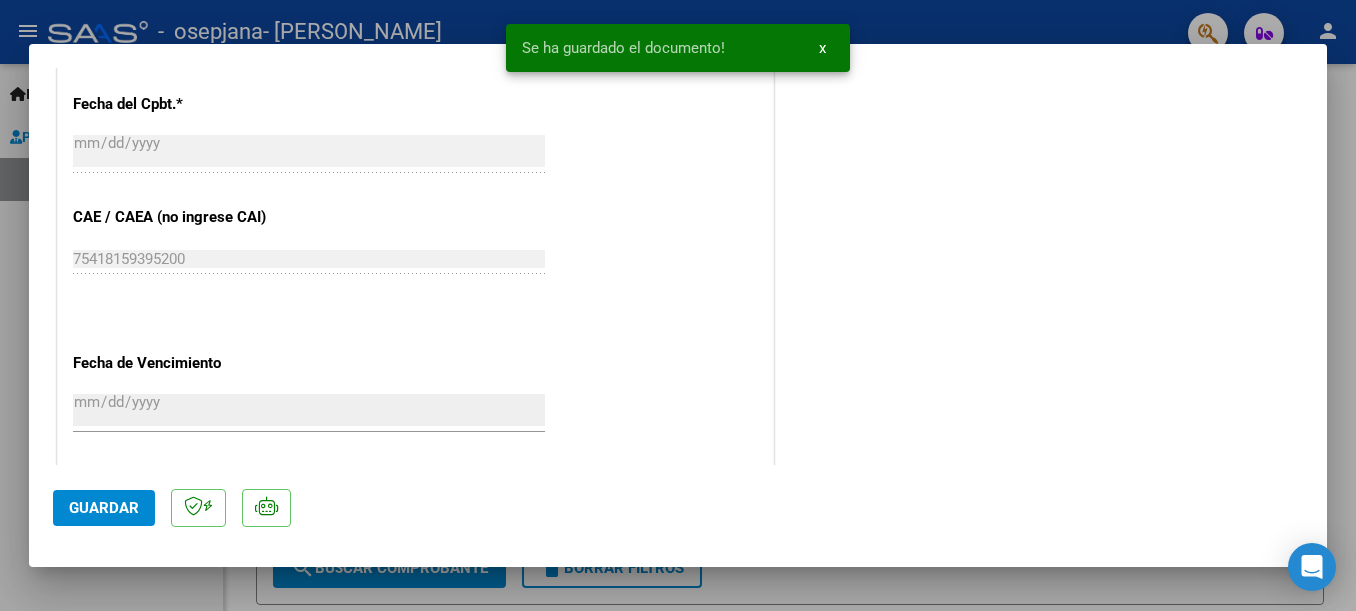
scroll to position [1363, 0]
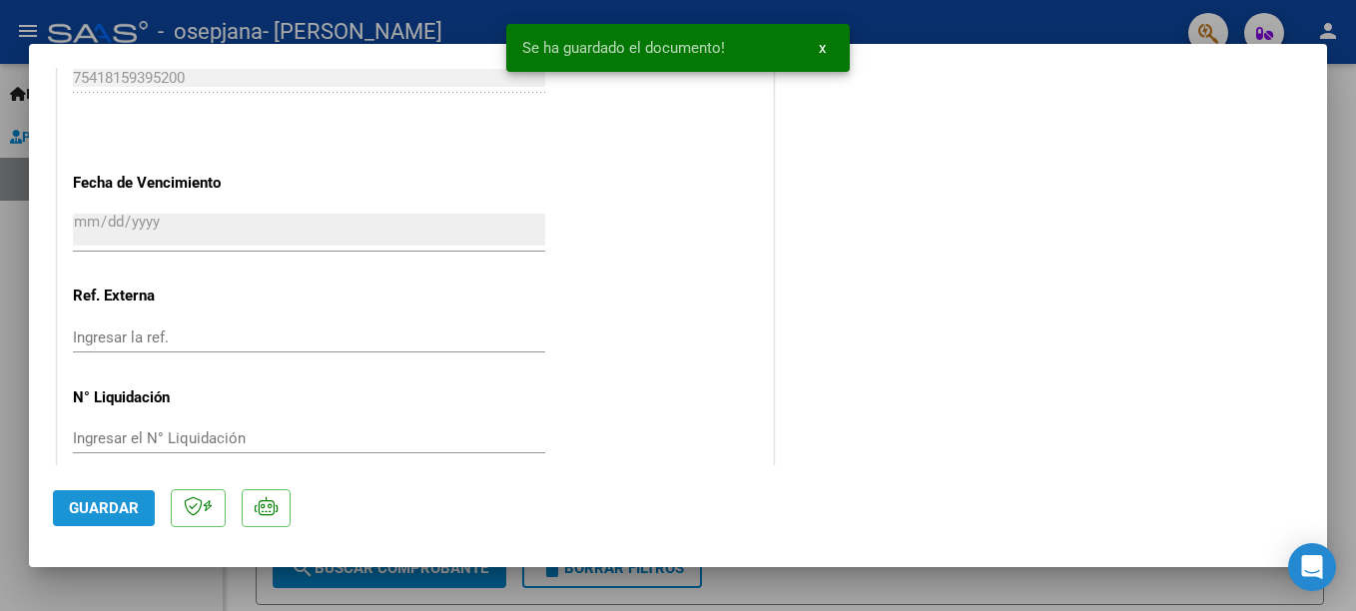
click at [92, 500] on span "Guardar" at bounding box center [104, 508] width 70 height 18
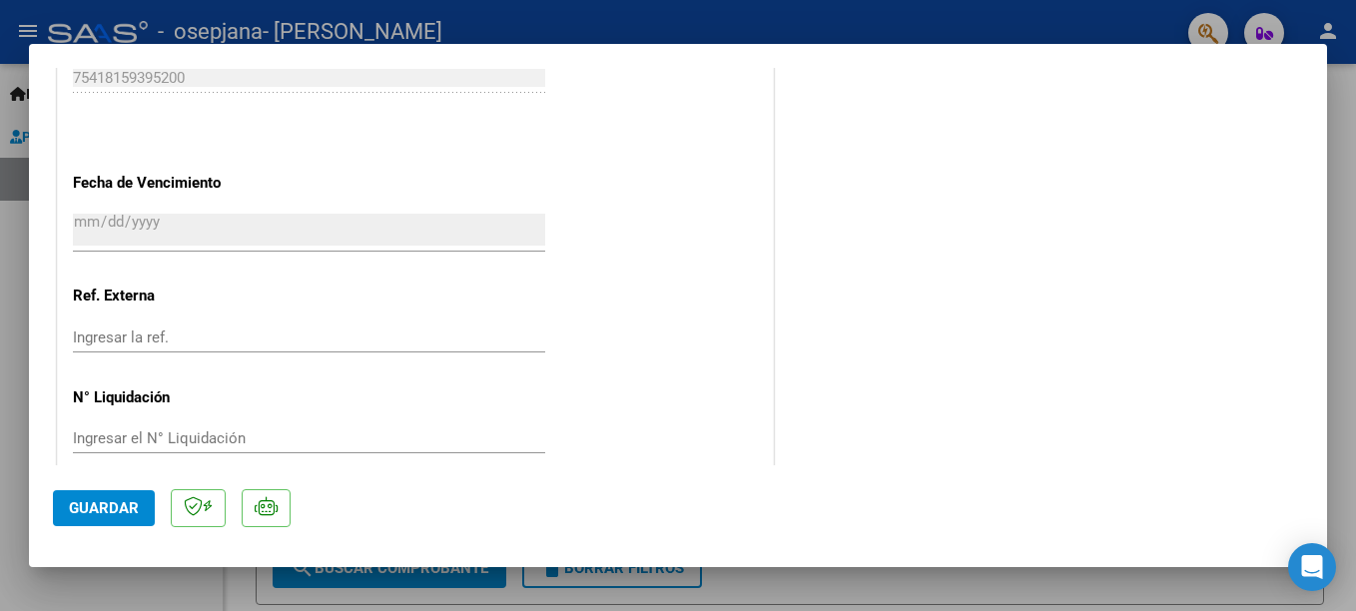
click at [93, 595] on div at bounding box center [678, 305] width 1356 height 611
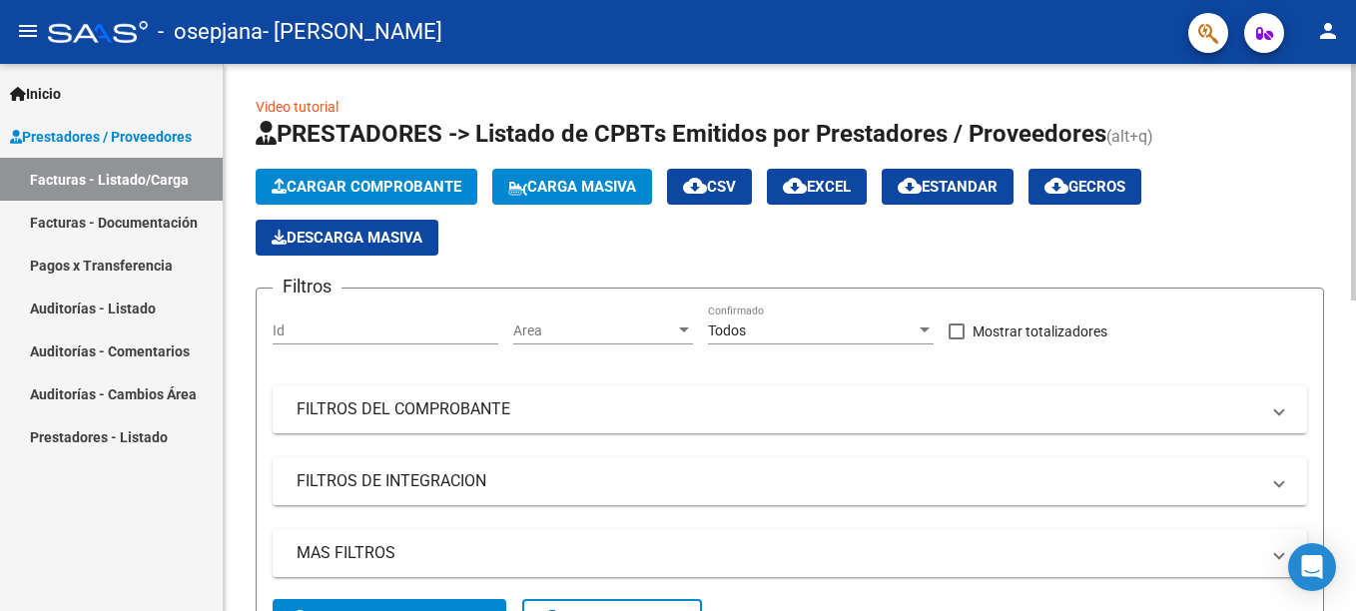
scroll to position [547, 0]
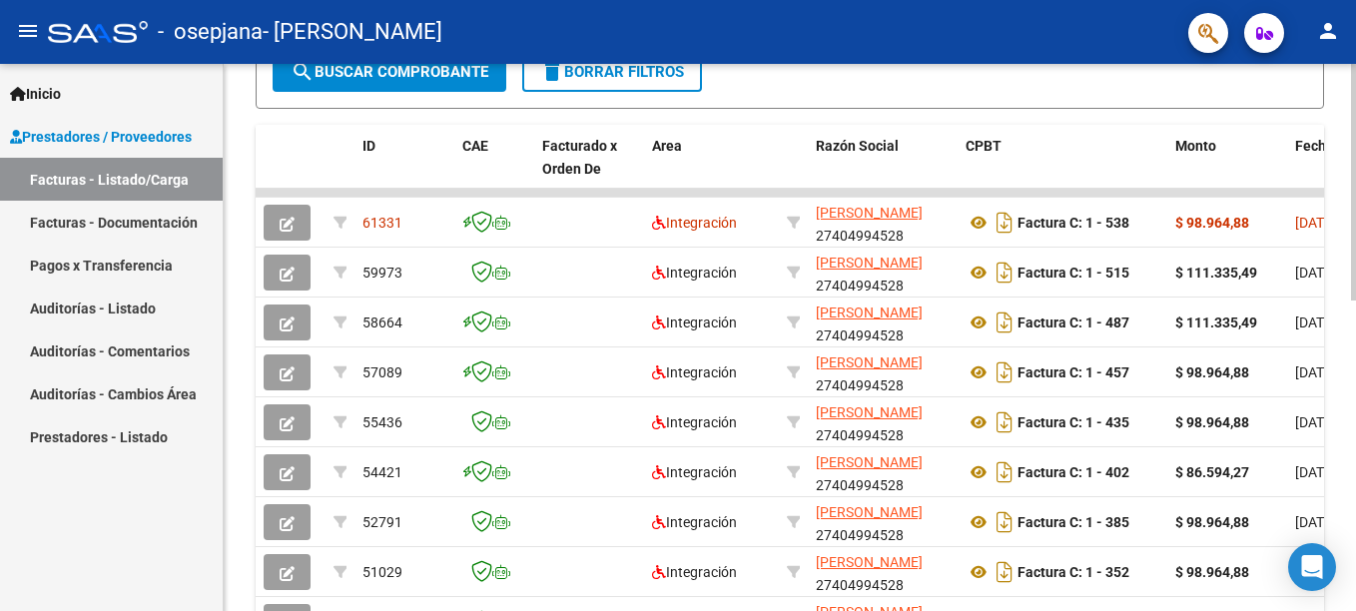
click at [1353, 580] on div at bounding box center [1353, 337] width 5 height 547
click at [1340, 277] on div "Video tutorial PRESTADORES -> Listado de CPBTs Emitidos por Prestadores / Prove…" at bounding box center [790, 142] width 1132 height 1251
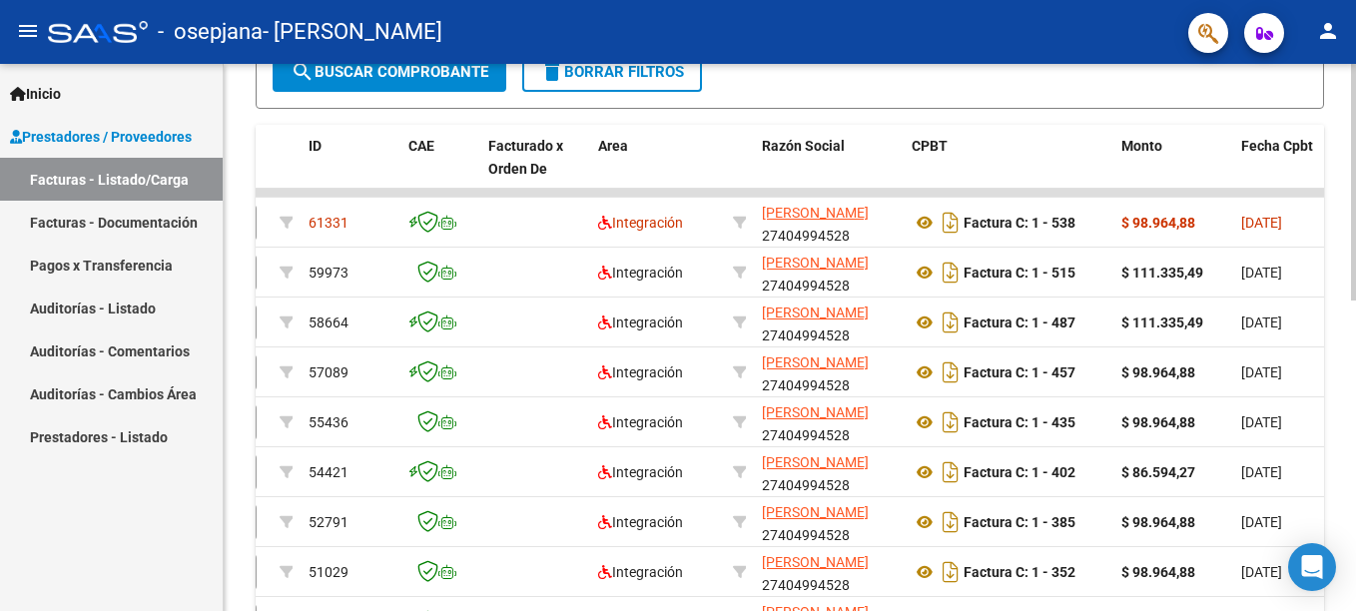
scroll to position [0, 1]
click at [1340, 277] on div "Video tutorial PRESTADORES -> Listado de CPBTs Emitidos por Prestadores / Prove…" at bounding box center [790, 142] width 1132 height 1251
click at [262, 189] on datatable-body-cell at bounding box center [237, 193] width 70 height 8
